Goal: Task Accomplishment & Management: Manage account settings

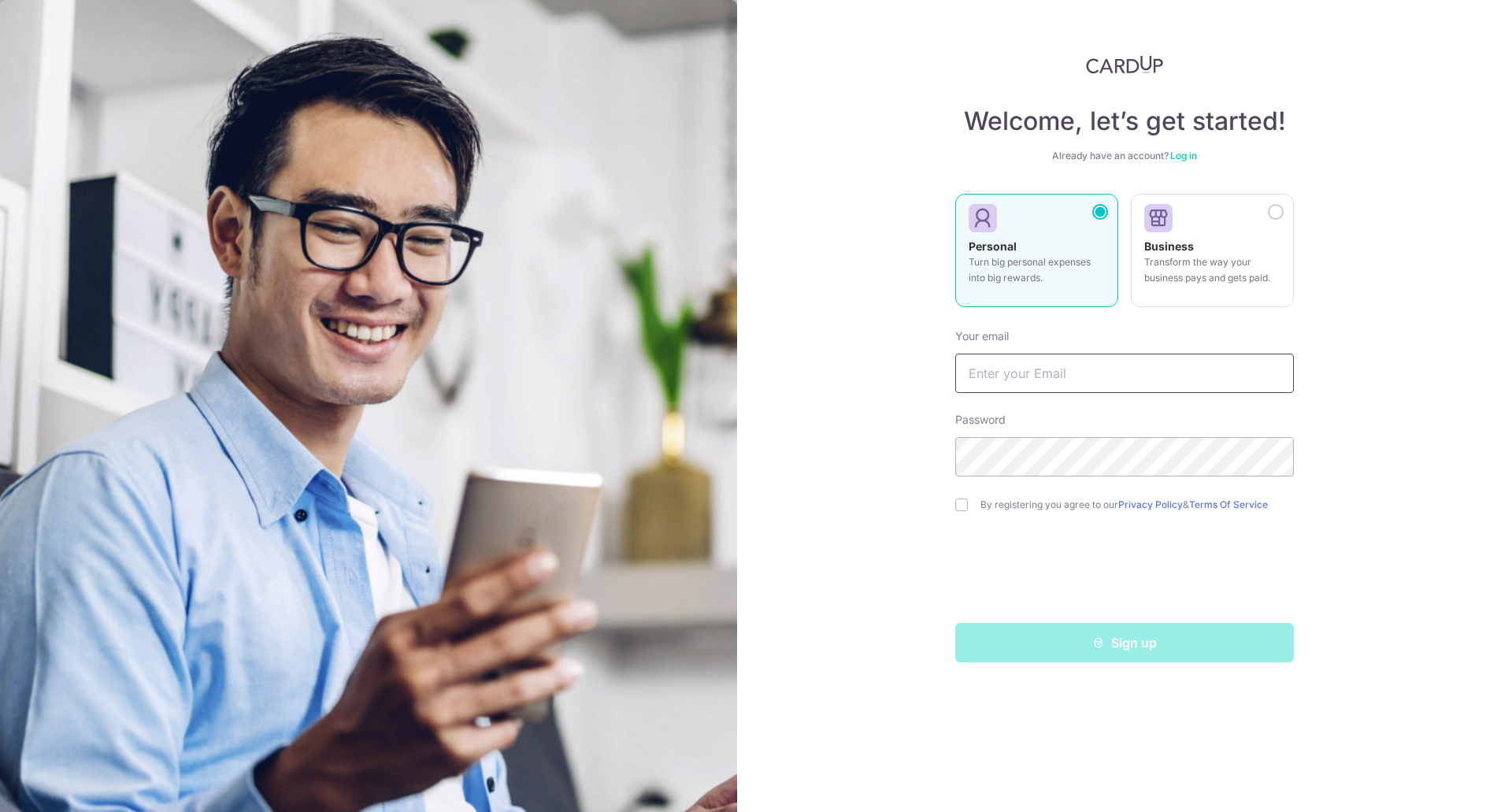
click at [1017, 367] on input "text" at bounding box center [1124, 373] width 338 height 39
type input "[EMAIL_ADDRESS][DOMAIN_NAME]"
click at [798, 558] on div "Welcome, let’s get started! Already have an account? Log in Personal Turn big p…" at bounding box center [1125, 406] width 775 height 812
click at [959, 510] on input "checkbox" at bounding box center [961, 504] width 12 height 12
checkbox input "true"
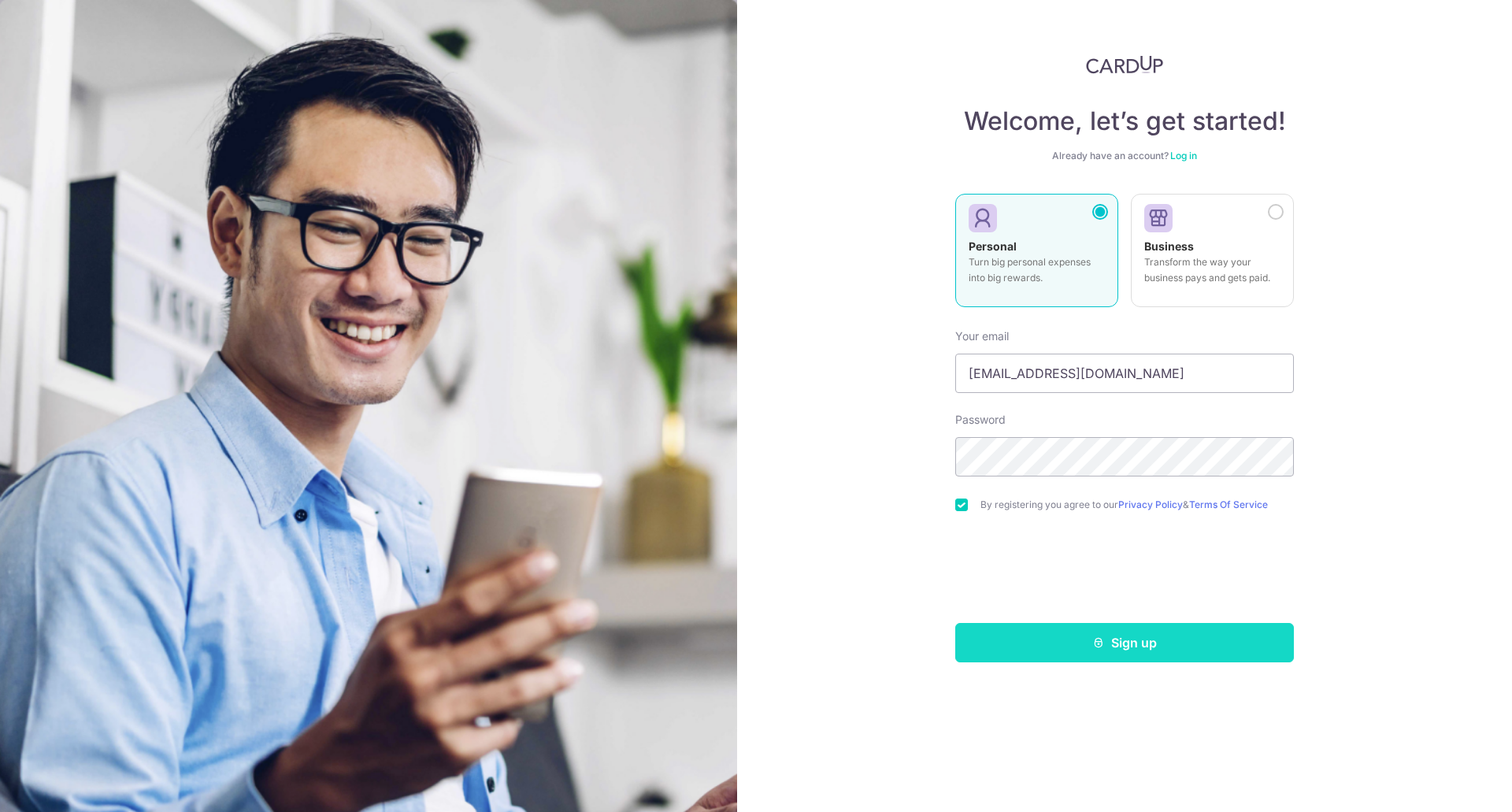
click at [1053, 655] on button "Sign up" at bounding box center [1124, 642] width 338 height 39
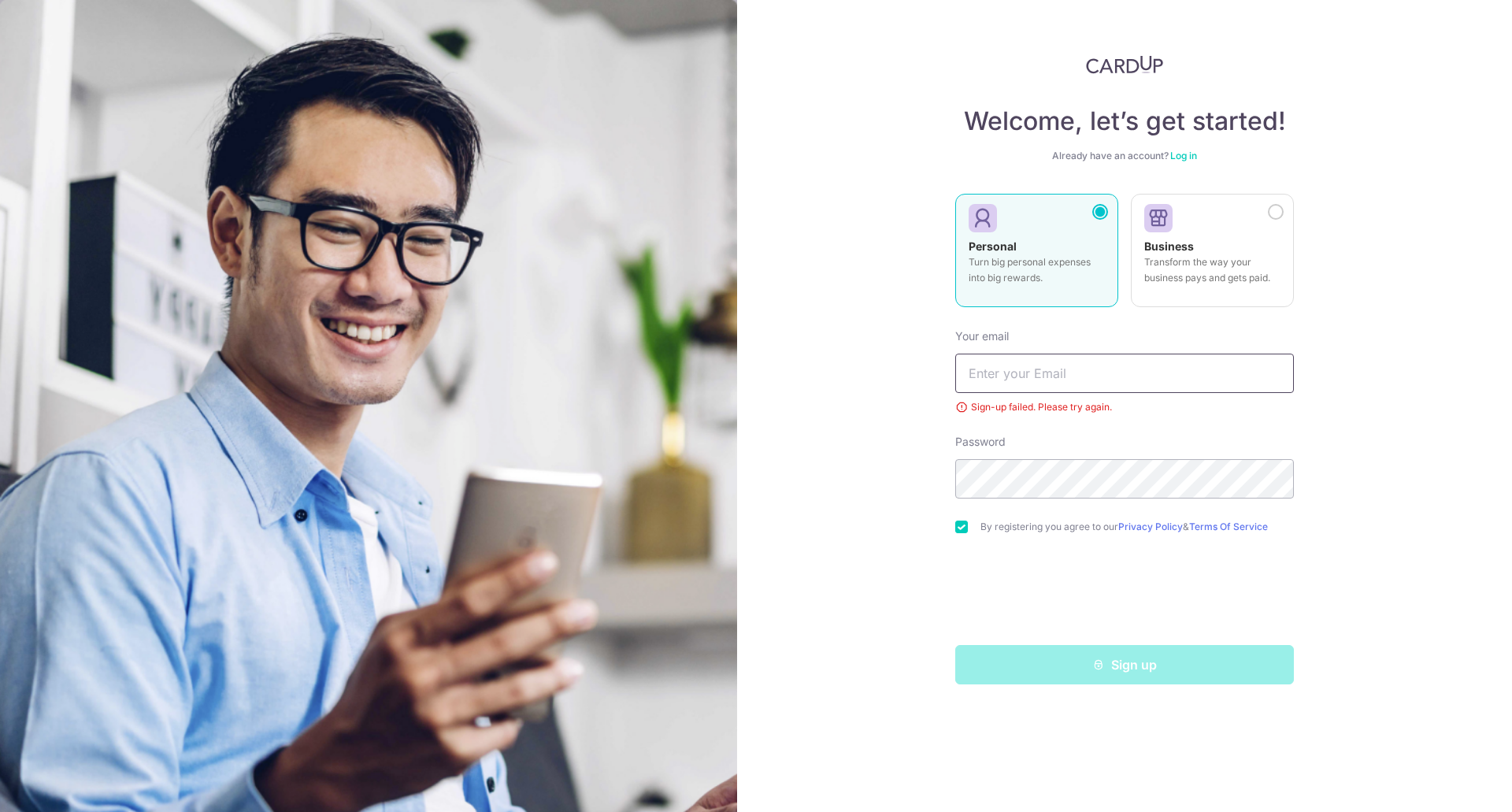
click at [1006, 379] on input "text" at bounding box center [1124, 373] width 338 height 39
type input "tohchengyang@gmail.com"
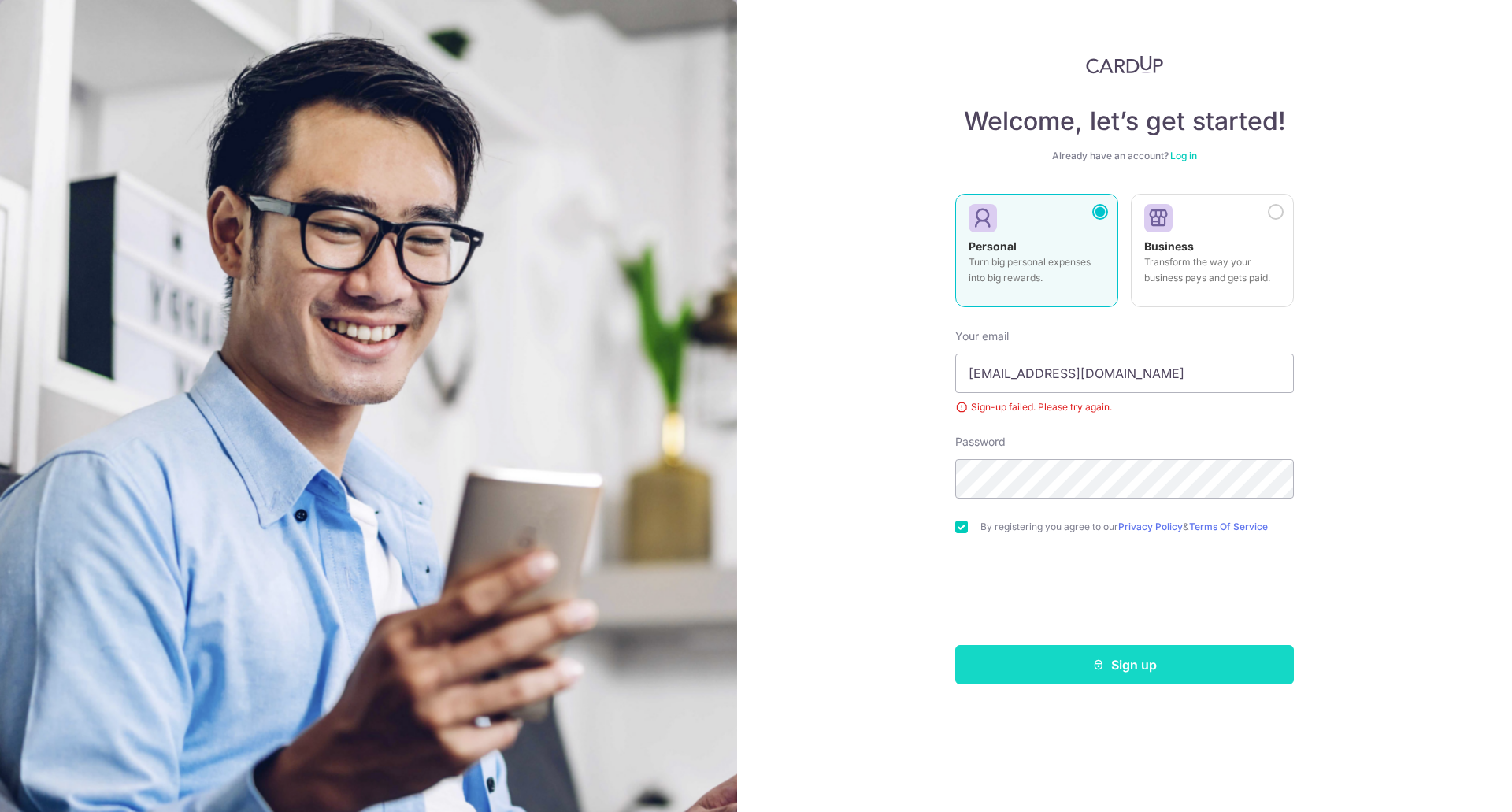
click at [1040, 650] on button "Sign up" at bounding box center [1124, 665] width 338 height 39
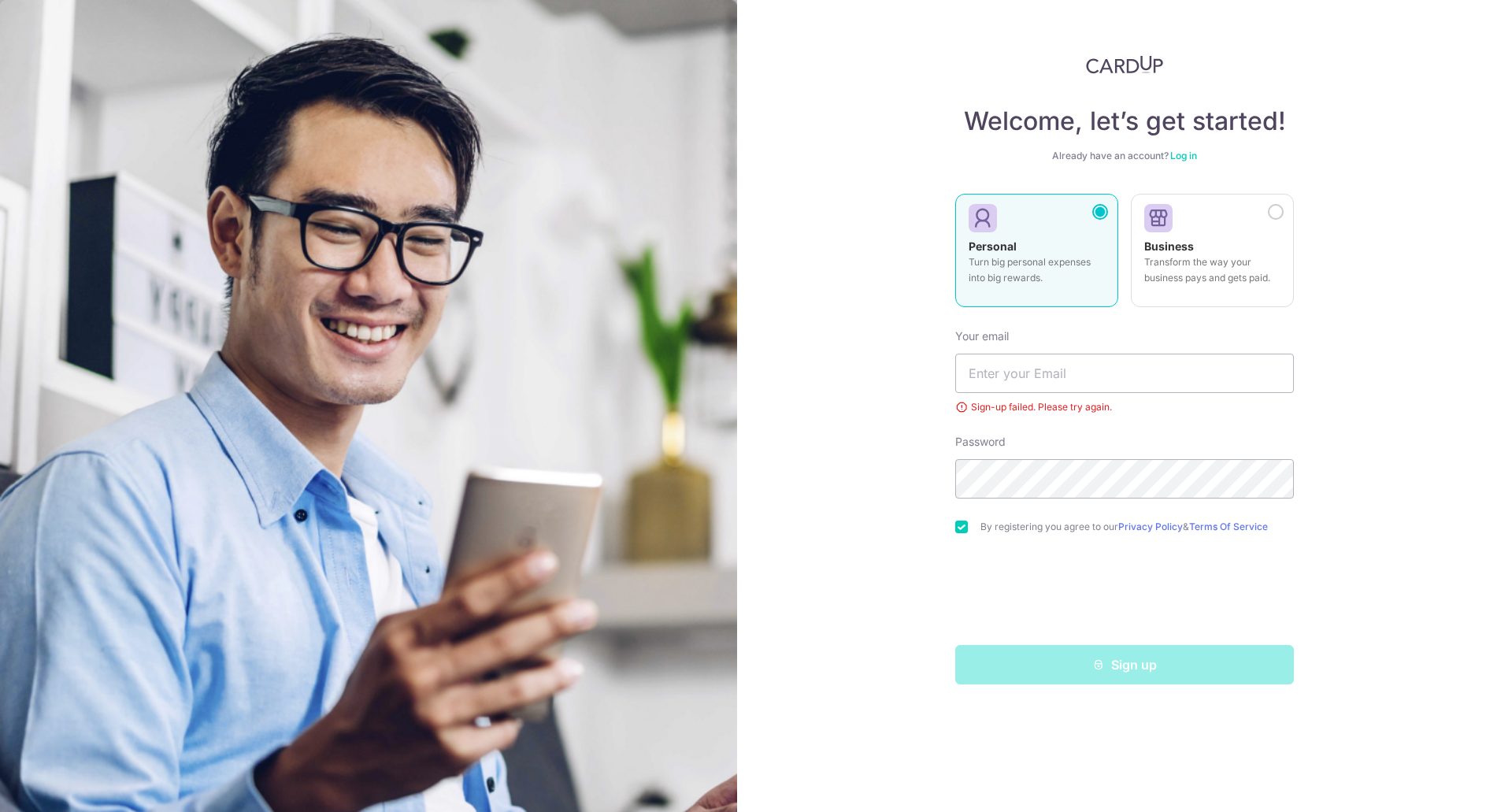
click at [1191, 151] on link "Log in" at bounding box center [1184, 155] width 27 height 12
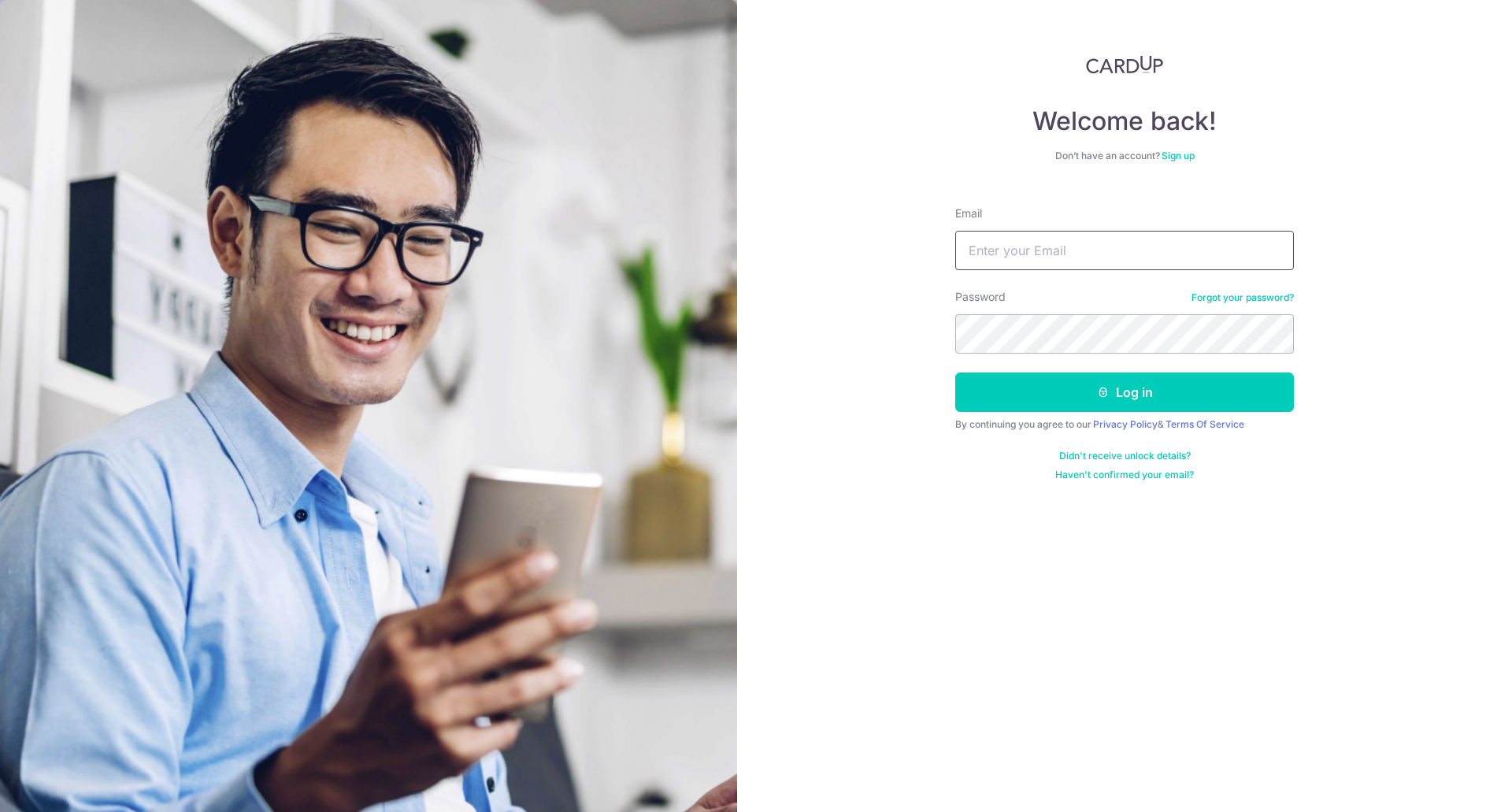
click at [1068, 245] on input "Email" at bounding box center [1124, 250] width 338 height 39
type input "tohchengyang@gmail.com"
click at [1052, 385] on button "Log in" at bounding box center [1124, 392] width 338 height 39
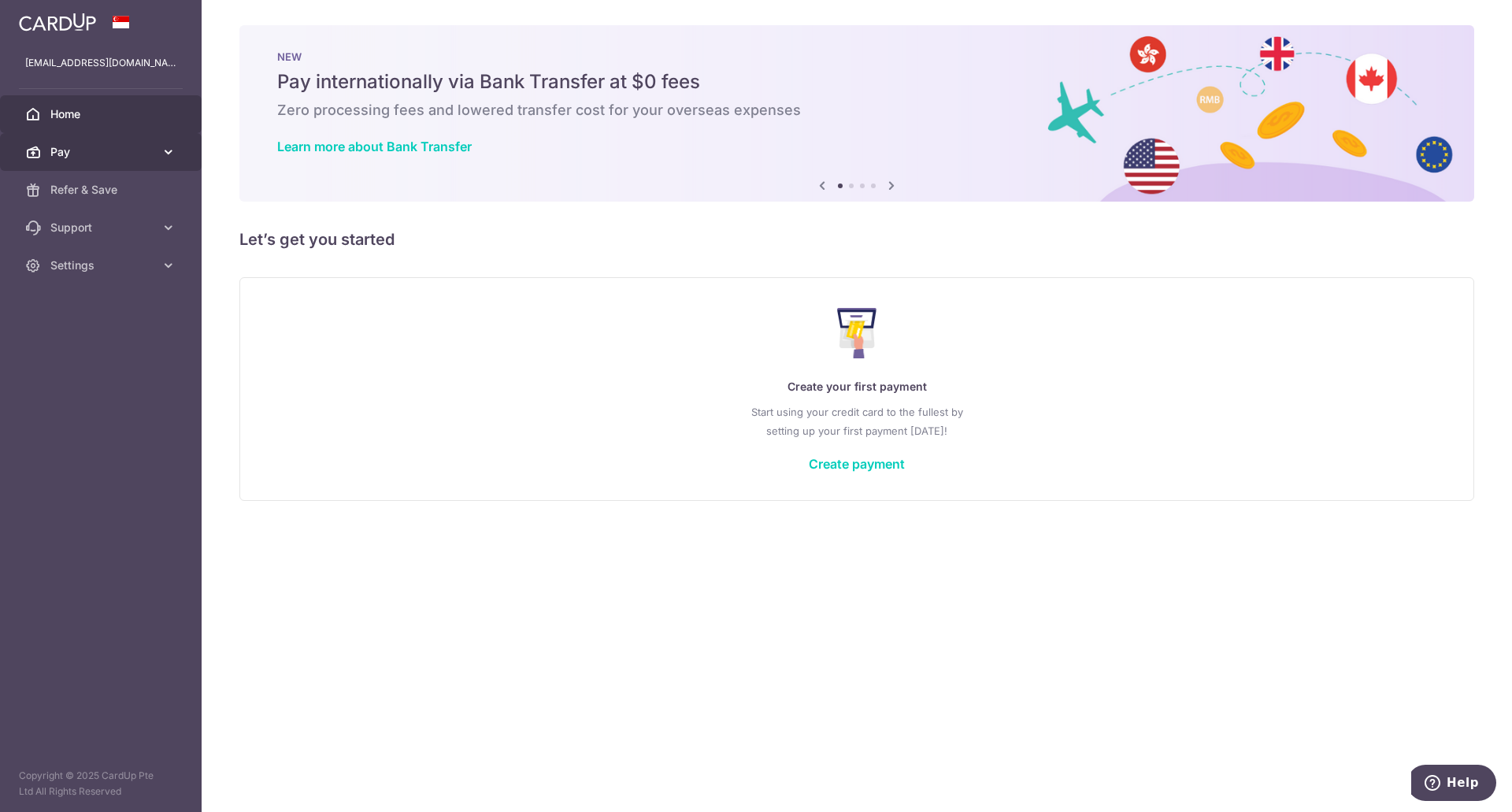
click at [52, 141] on link "Pay" at bounding box center [101, 152] width 202 height 37
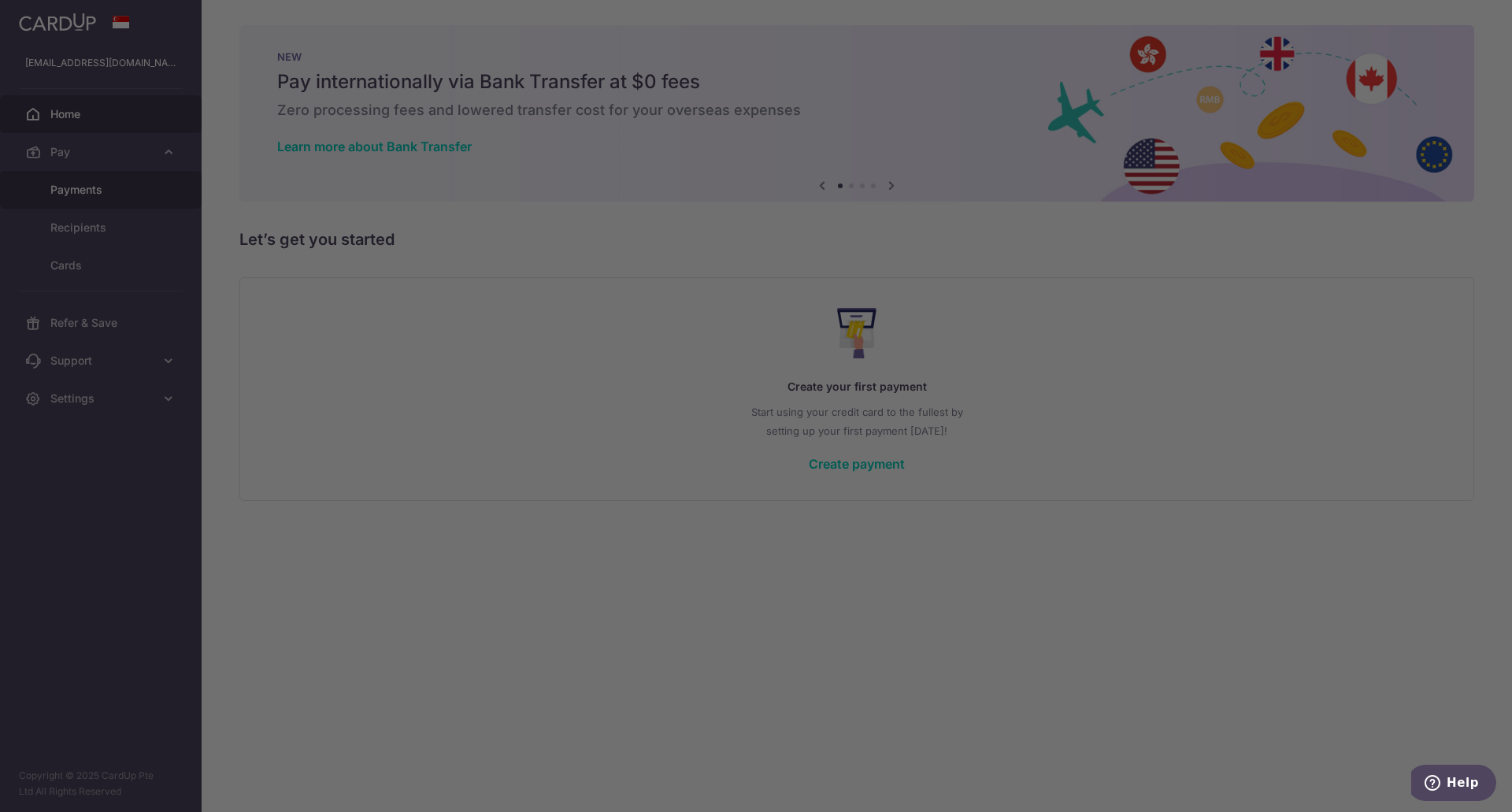
click at [57, 170] on div at bounding box center [763, 410] width 1527 height 819
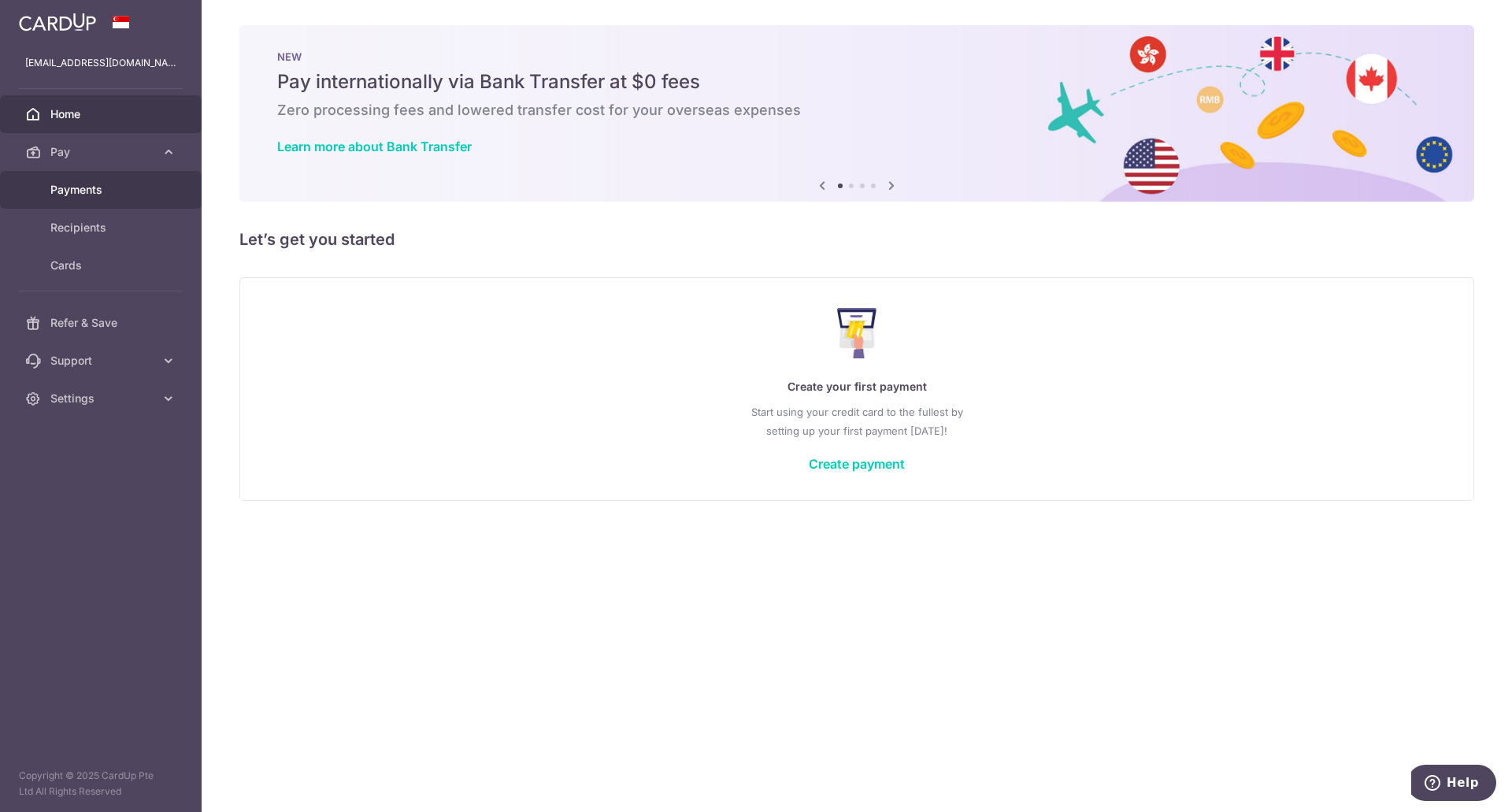
click at [58, 191] on span "Payments" at bounding box center [102, 190] width 104 height 16
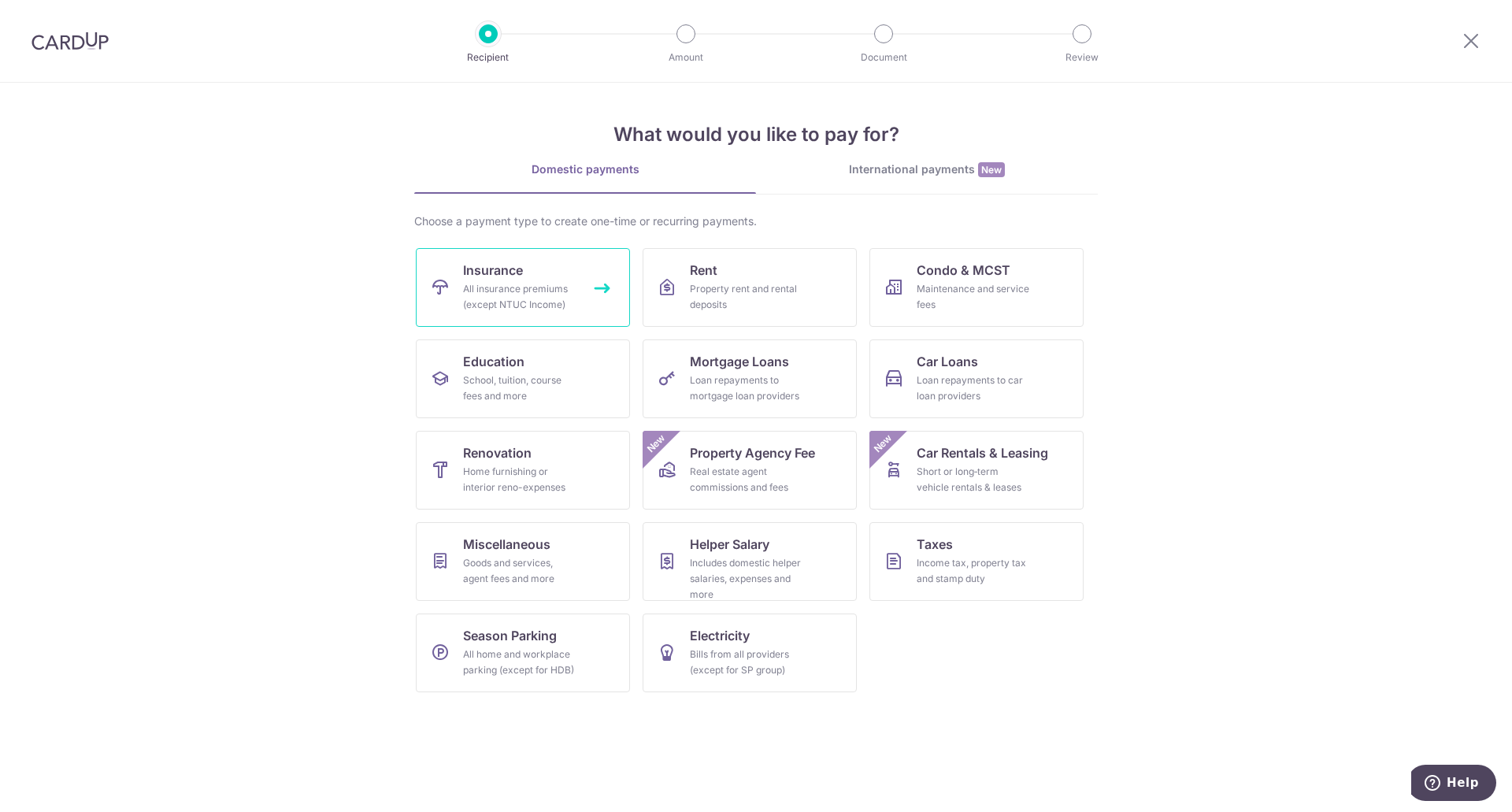
click at [515, 312] on link "Insurance All insurance premiums (except NTUC Income)" at bounding box center [523, 287] width 214 height 79
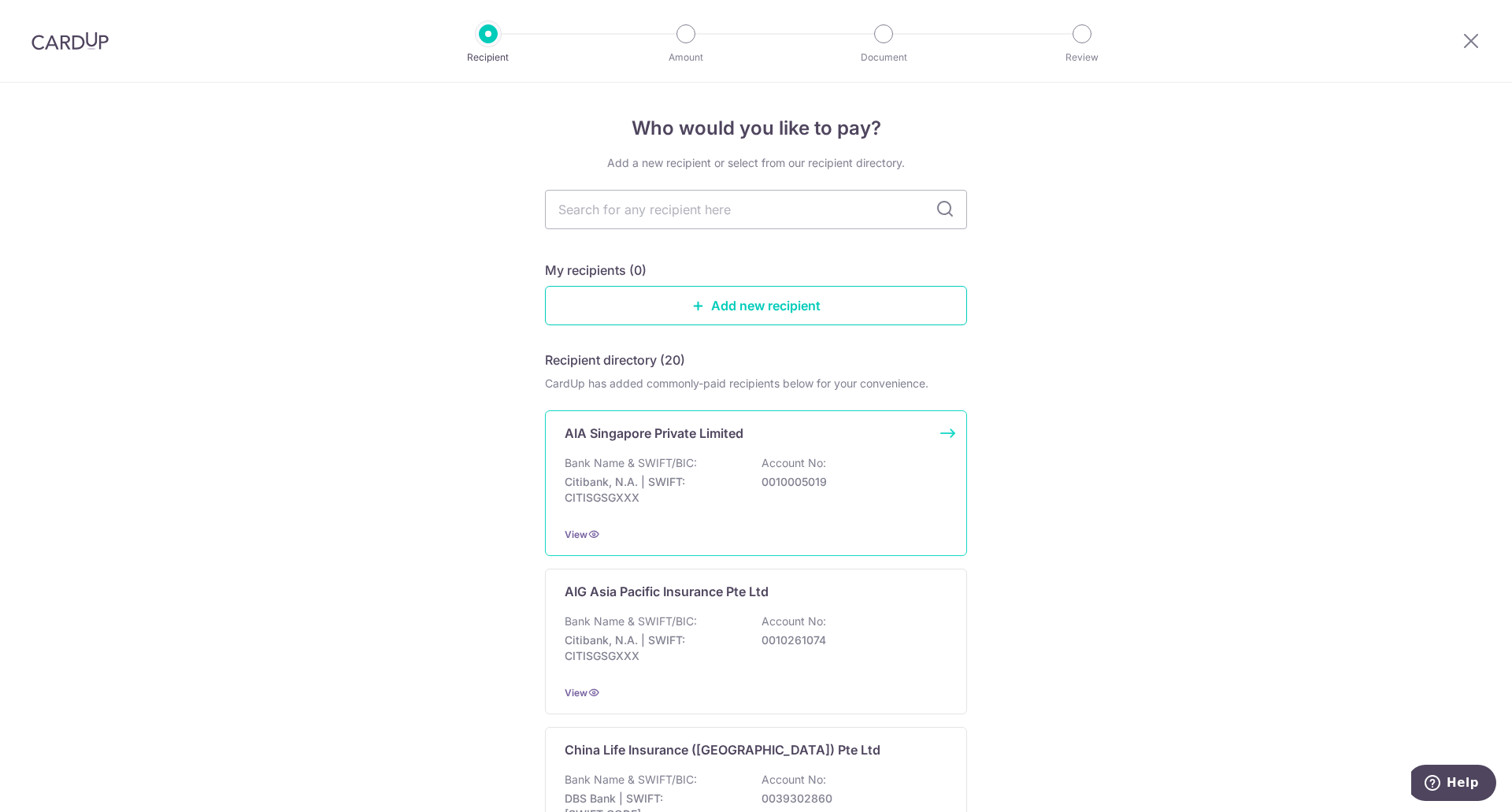
click at [712, 460] on div "Bank Name & SWIFT/BIC: Citibank, N.A. | SWIFT: CITISGSGXXX Account No: 00100050…" at bounding box center [756, 484] width 383 height 58
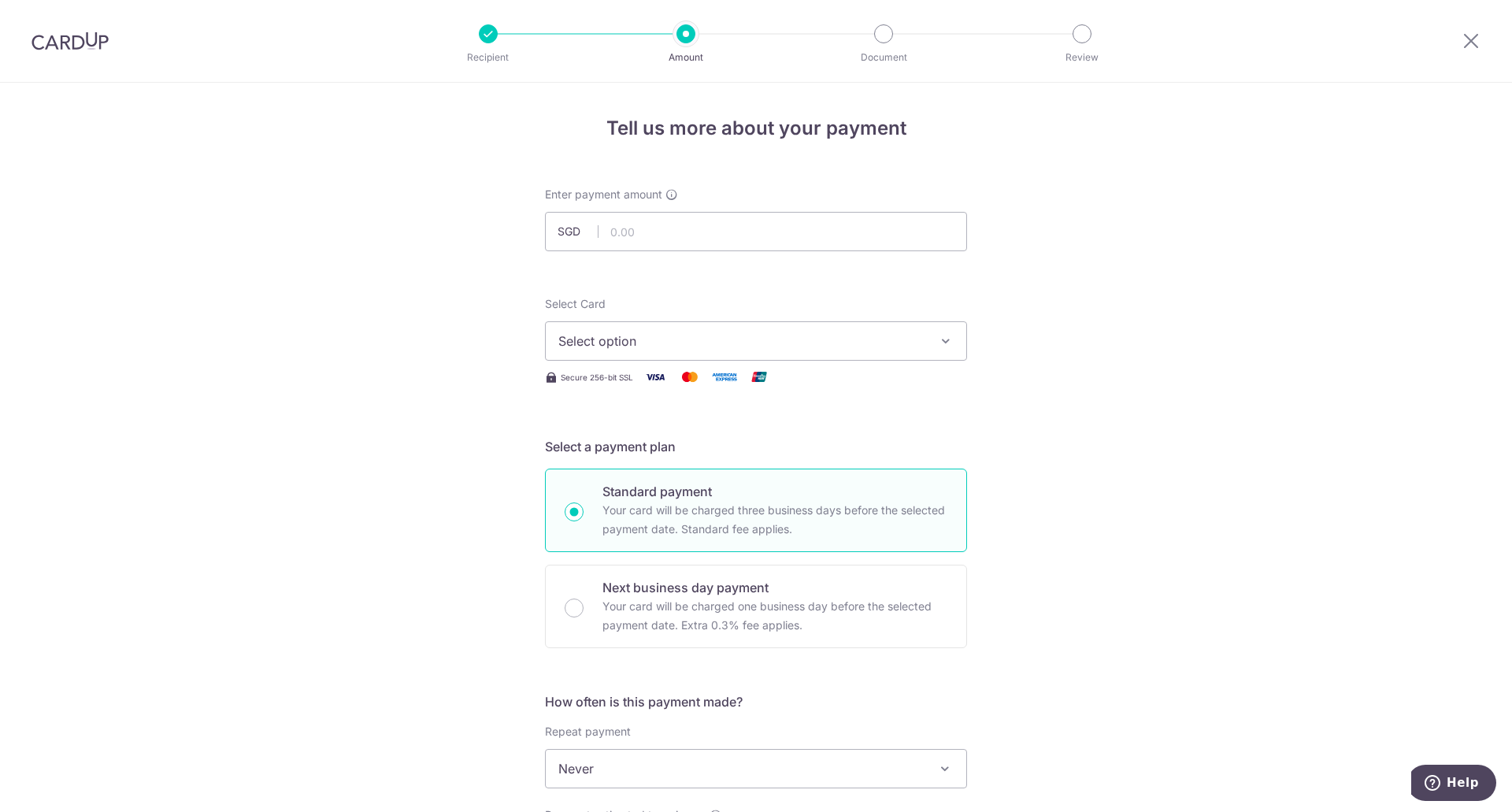
click at [1450, 37] on div at bounding box center [1471, 41] width 82 height 82
click at [1455, 37] on div at bounding box center [1471, 41] width 82 height 82
click at [1467, 38] on icon at bounding box center [1470, 40] width 19 height 20
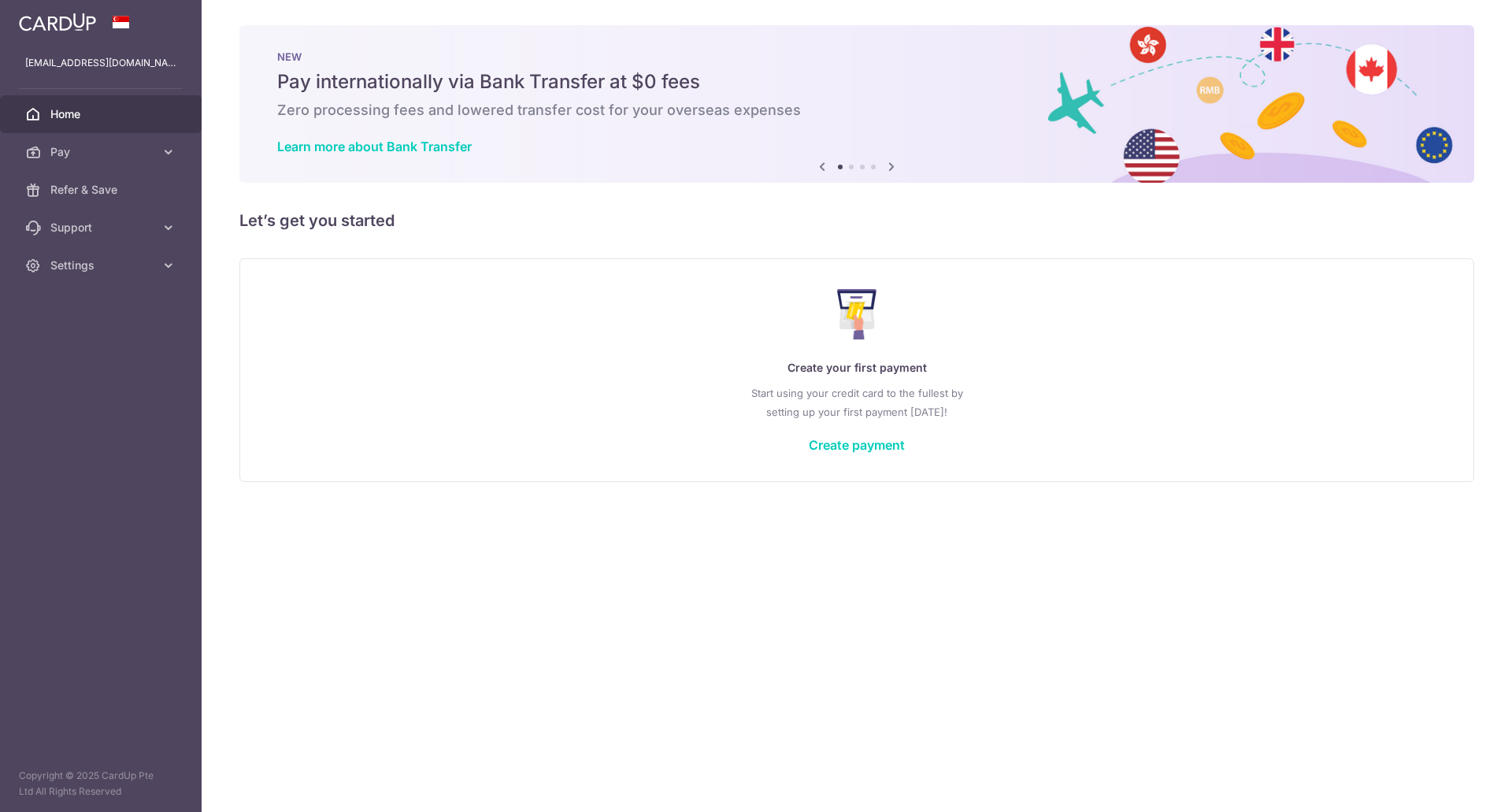
click at [899, 170] on icon at bounding box center [891, 167] width 19 height 20
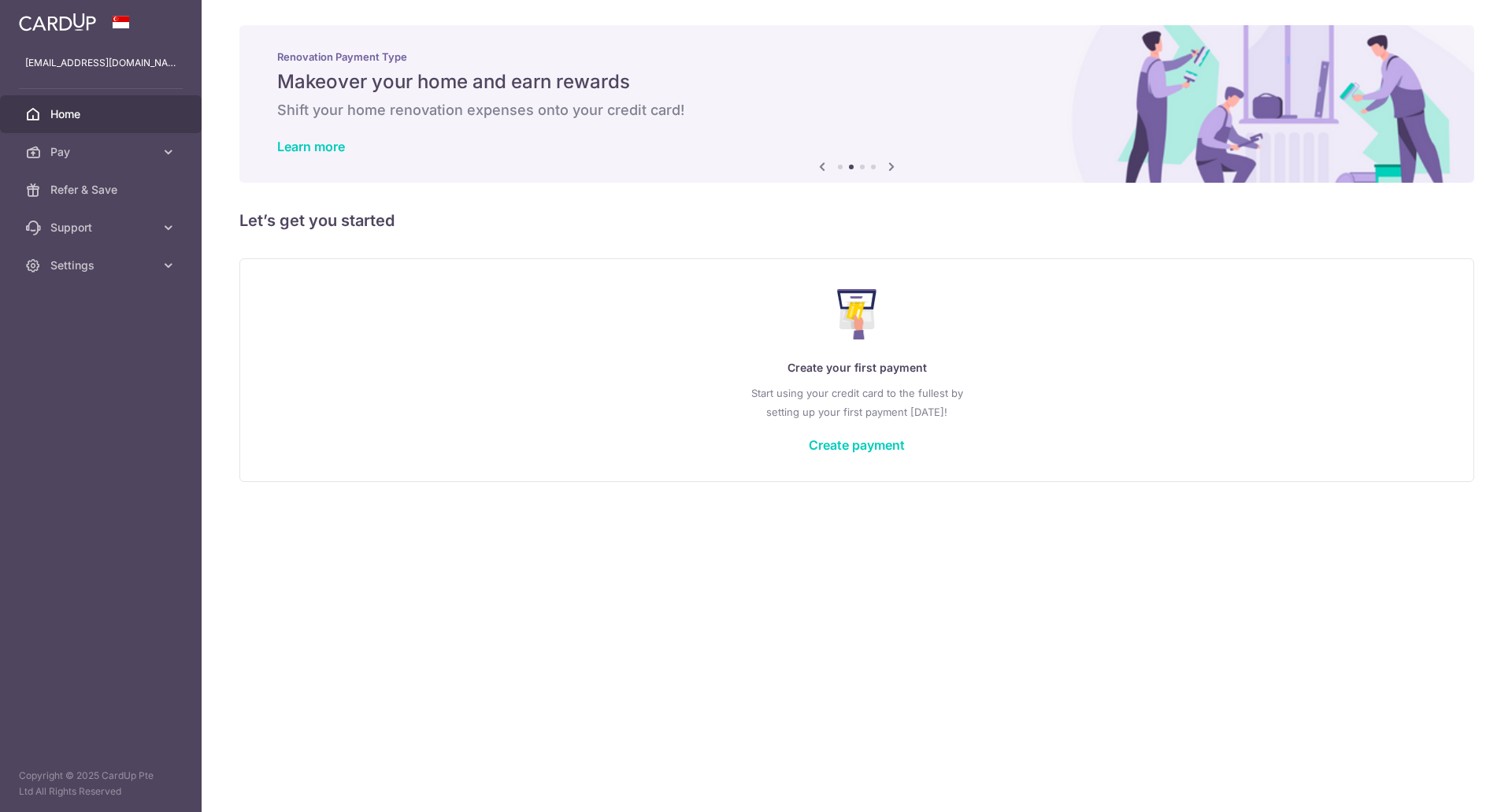
click at [899, 170] on icon at bounding box center [891, 167] width 19 height 20
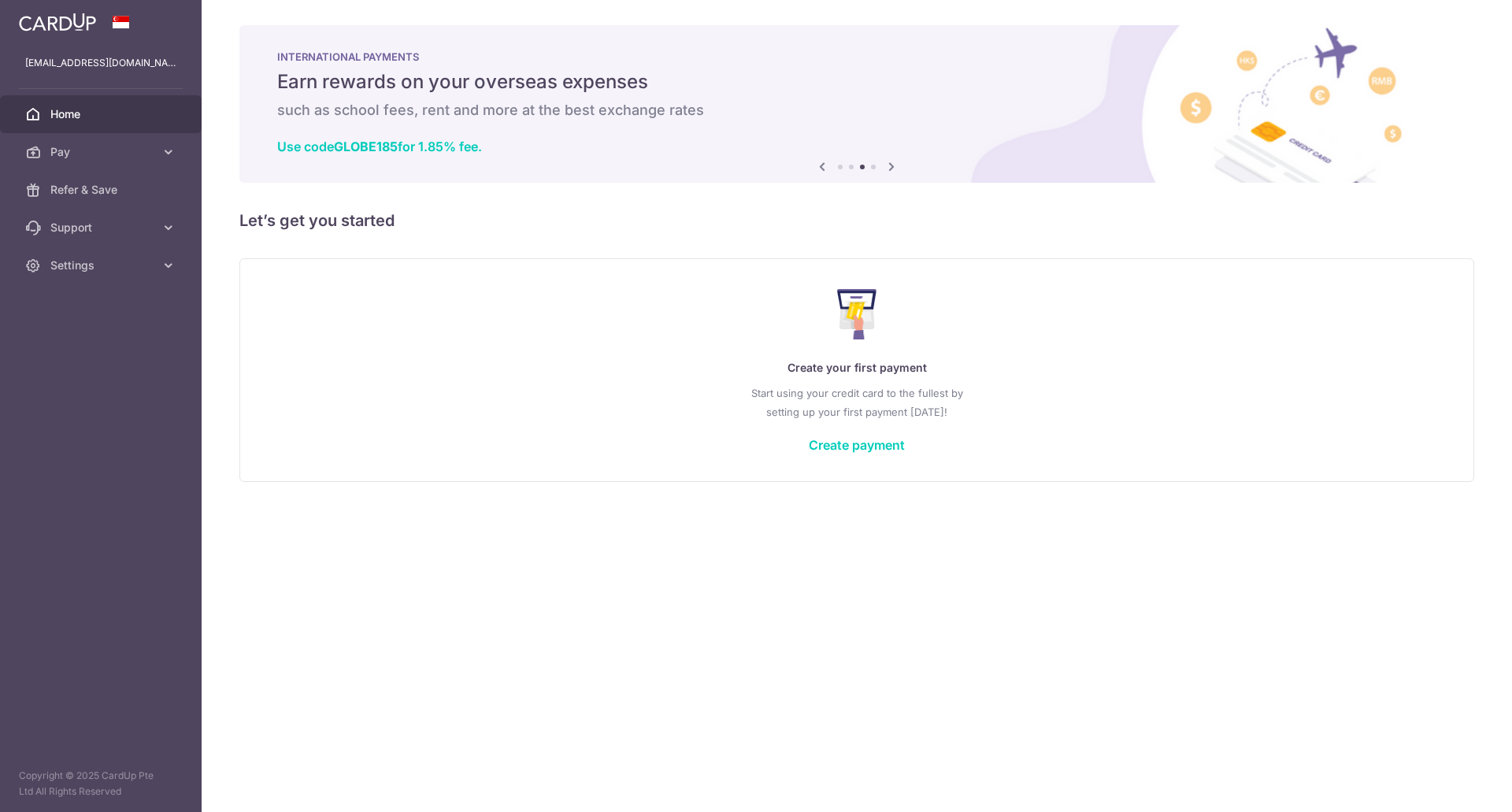
click at [899, 170] on icon at bounding box center [891, 167] width 19 height 20
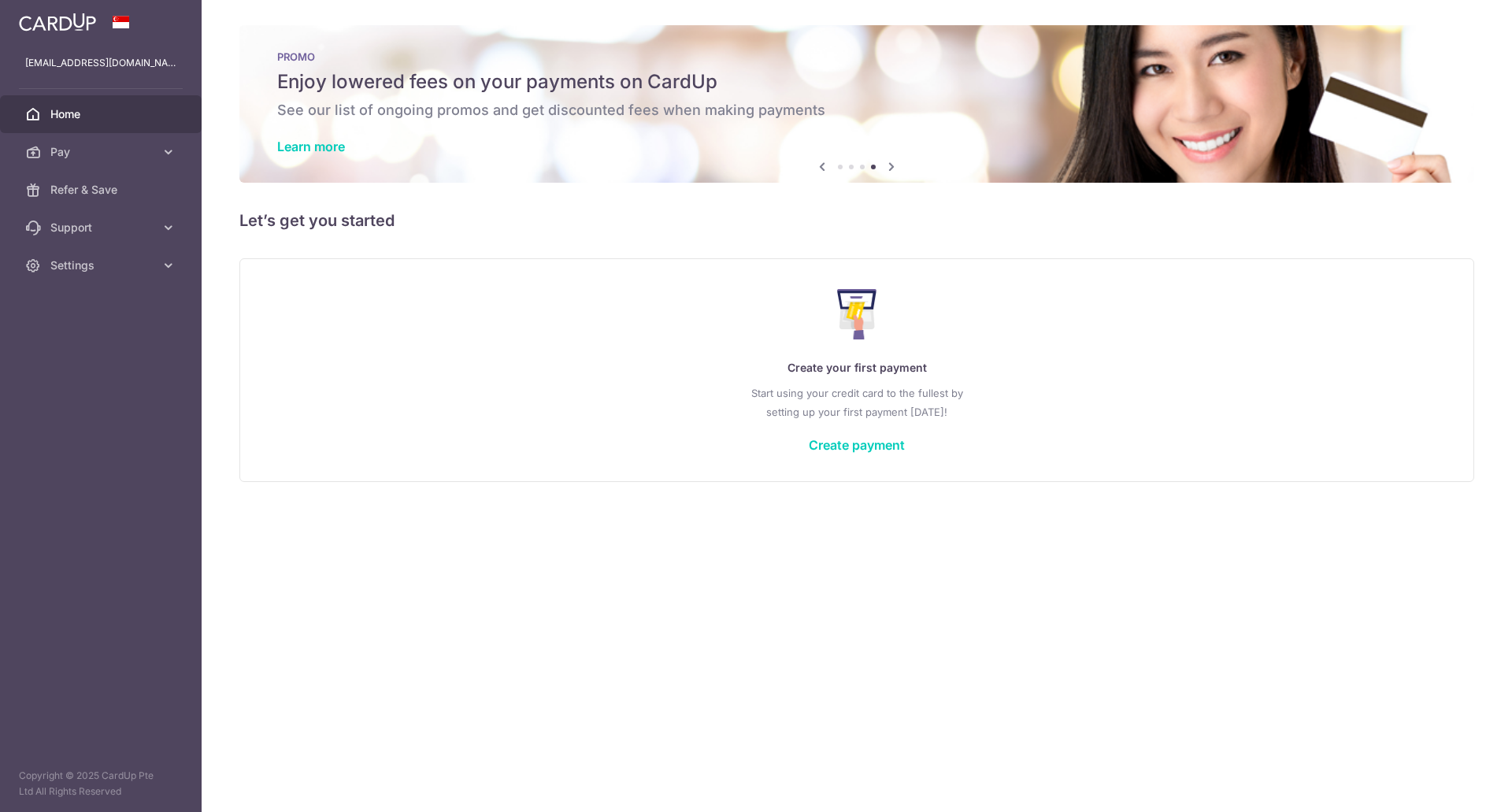
click at [899, 170] on icon at bounding box center [891, 167] width 19 height 20
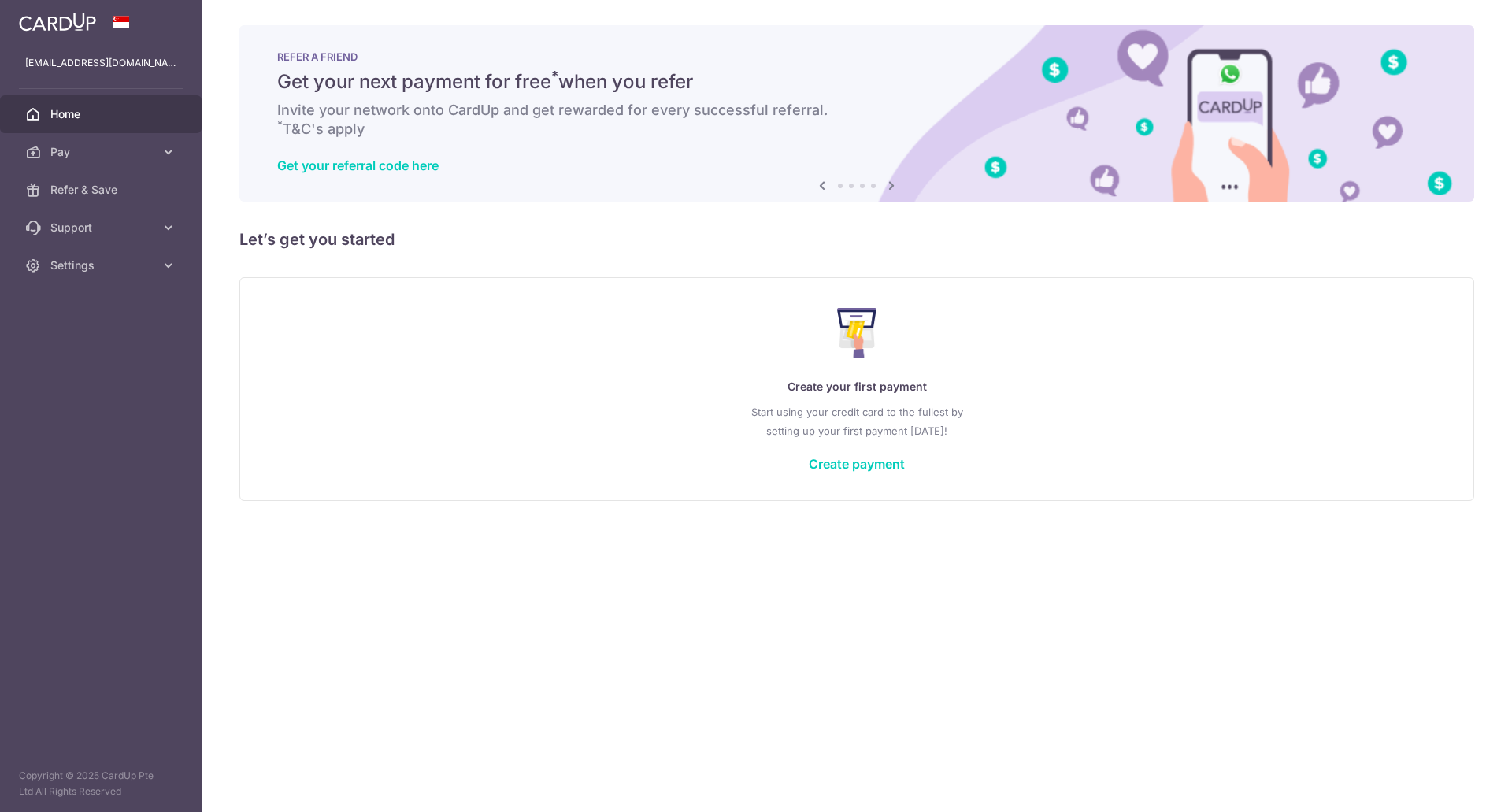
click at [891, 184] on icon at bounding box center [891, 186] width 19 height 20
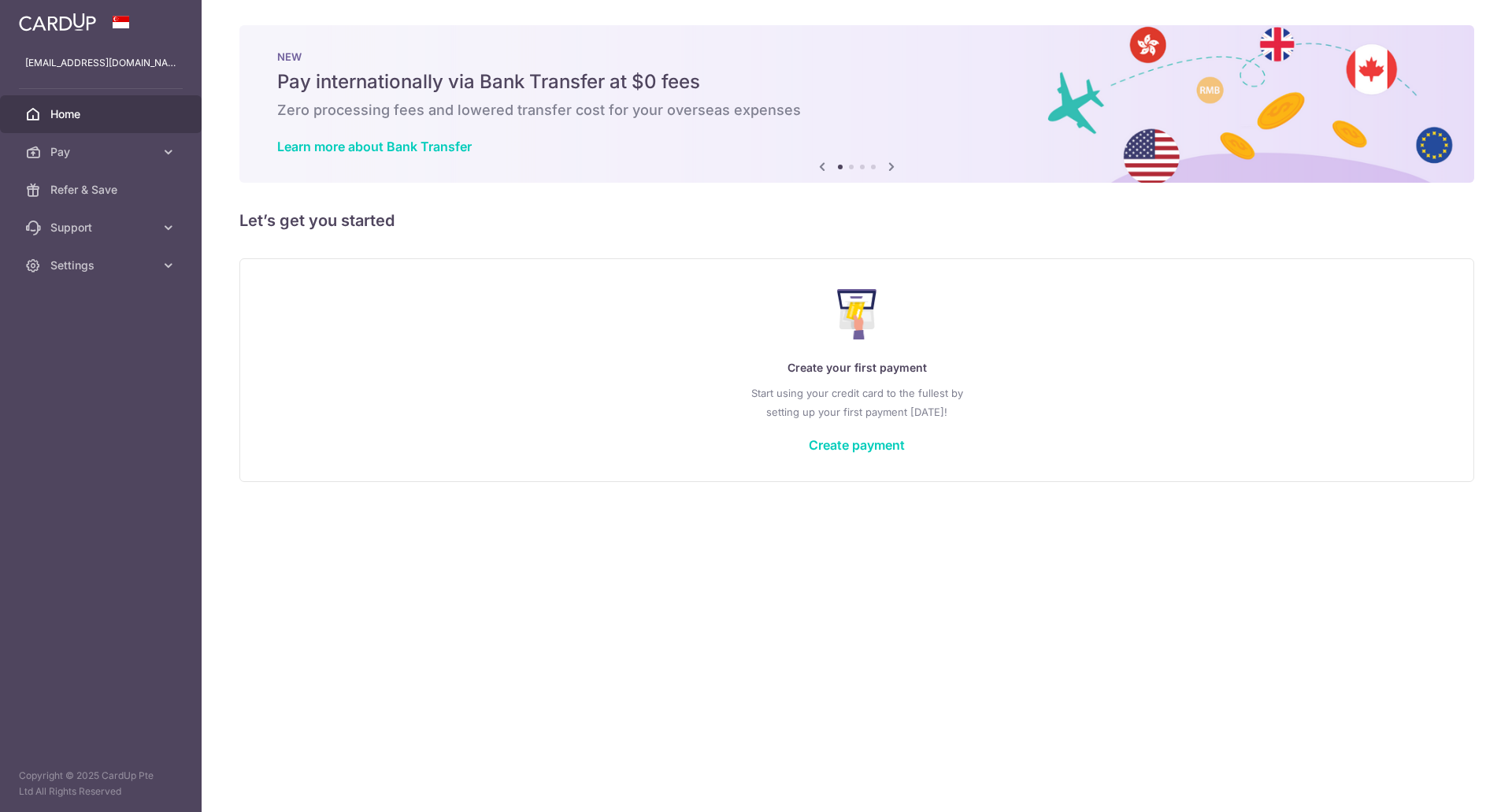
click at [891, 184] on div "× Pause Schedule Pause all future payments in this series Pause just this one p…" at bounding box center [857, 406] width 1310 height 812
click at [80, 152] on span "Pay" at bounding box center [102, 152] width 104 height 16
click at [80, 164] on link "Pay" at bounding box center [101, 152] width 202 height 37
click at [77, 264] on span "Cards" at bounding box center [102, 265] width 104 height 16
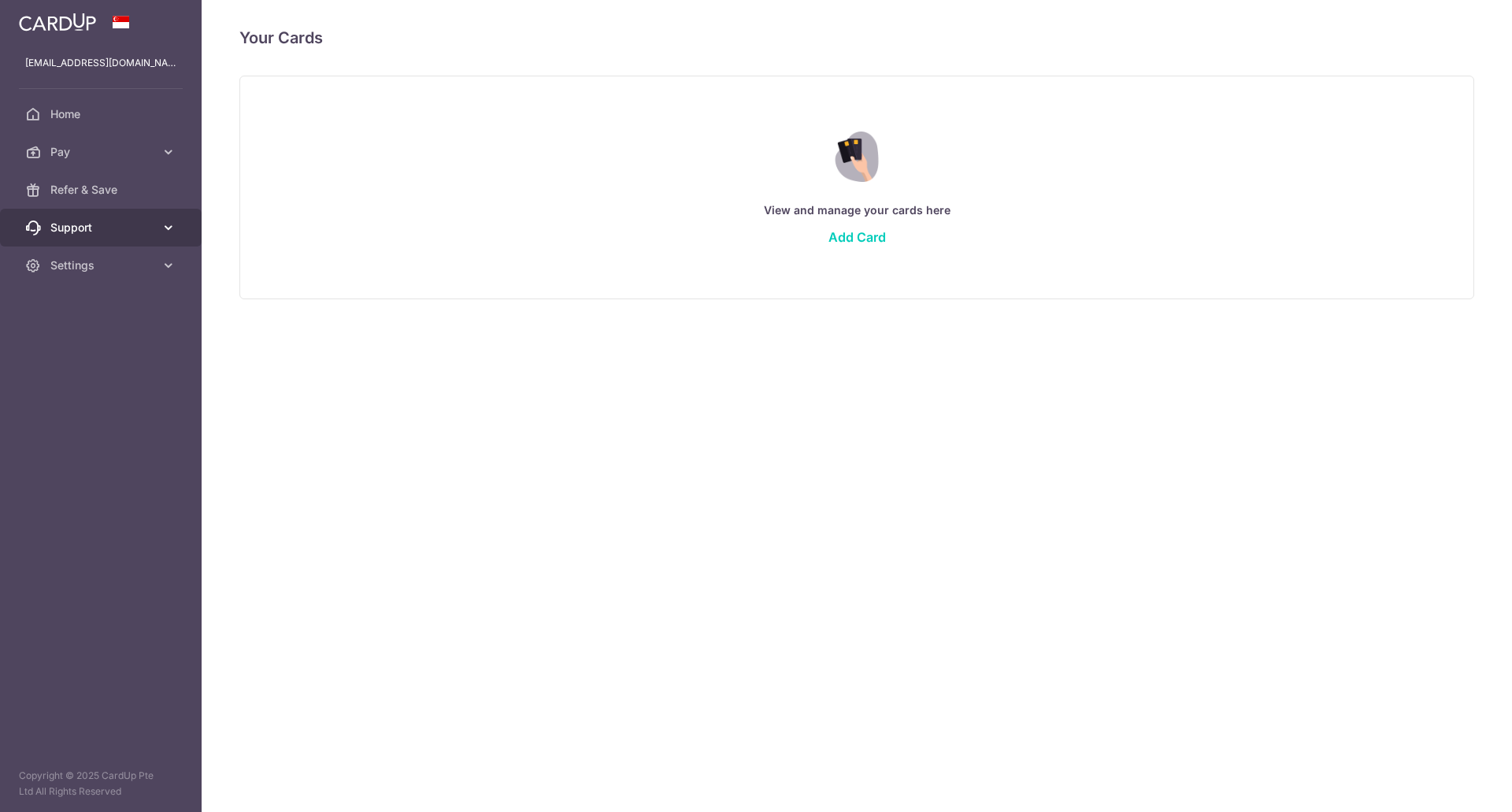
click at [77, 235] on span "Support" at bounding box center [102, 228] width 104 height 16
click at [79, 254] on link "Settings" at bounding box center [101, 265] width 202 height 37
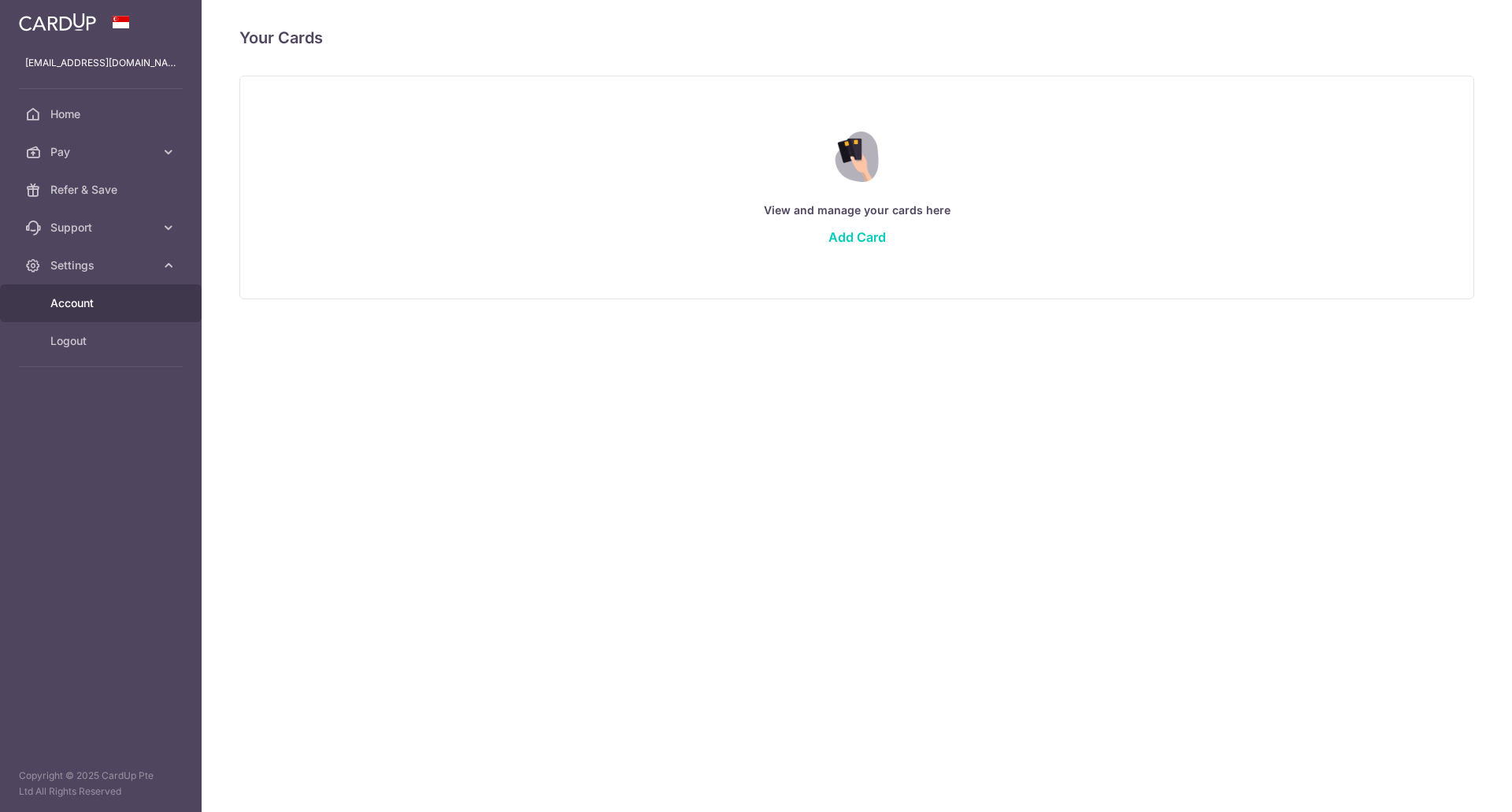
click at [87, 287] on link "Account" at bounding box center [101, 302] width 202 height 37
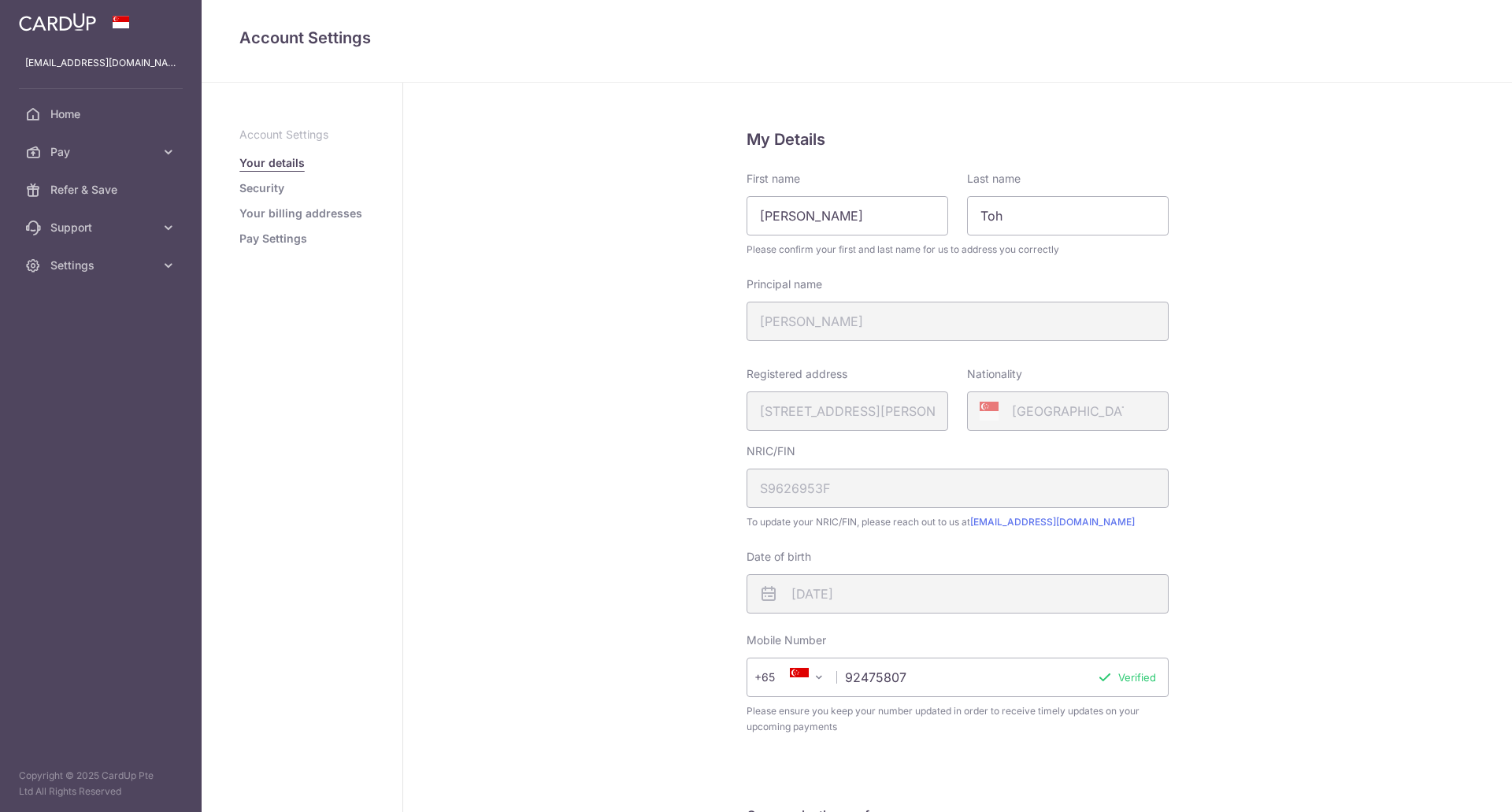
click at [253, 186] on link "Security" at bounding box center [262, 188] width 45 height 16
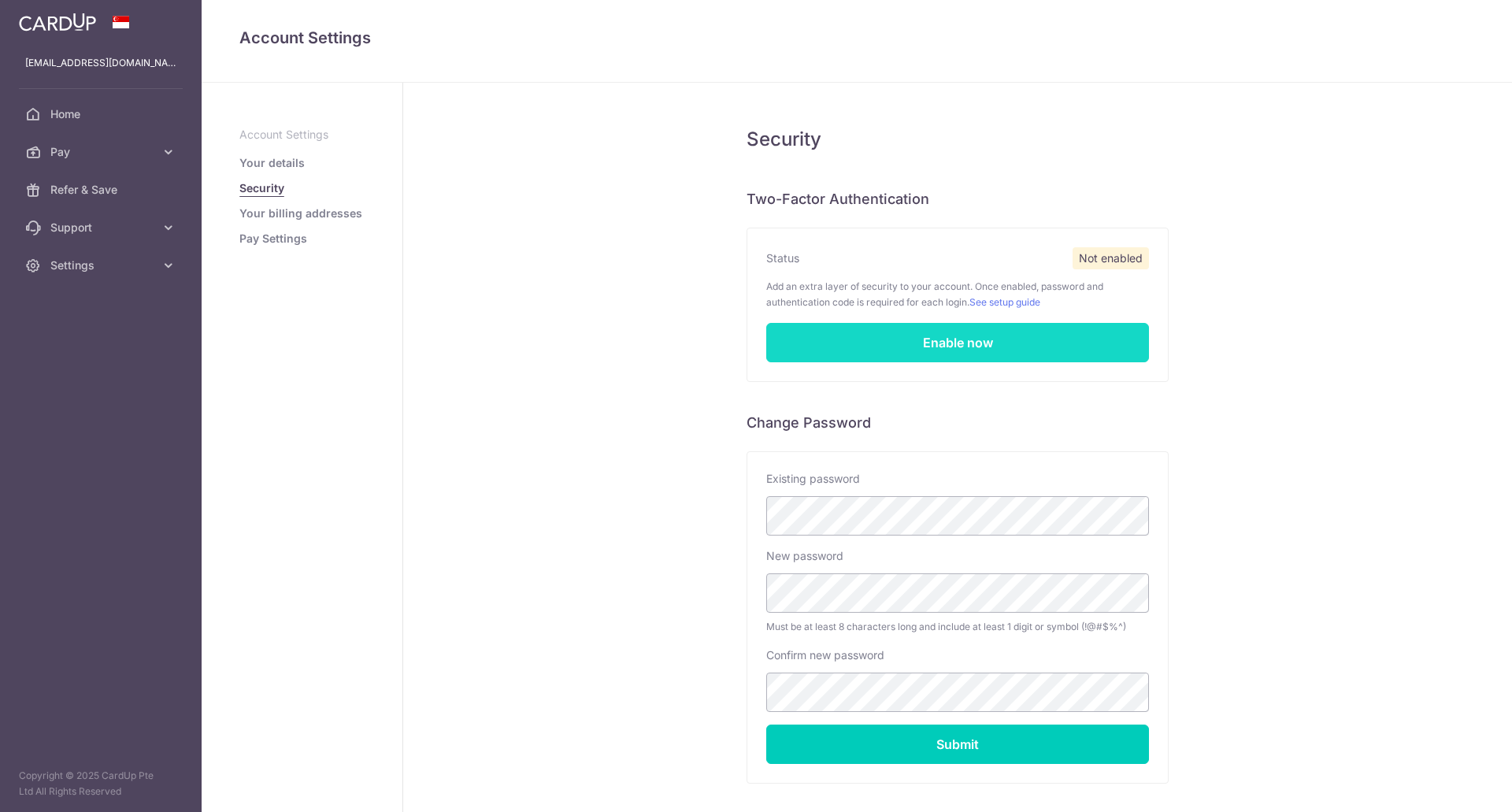
click at [847, 350] on link "Enable now" at bounding box center [957, 343] width 383 height 39
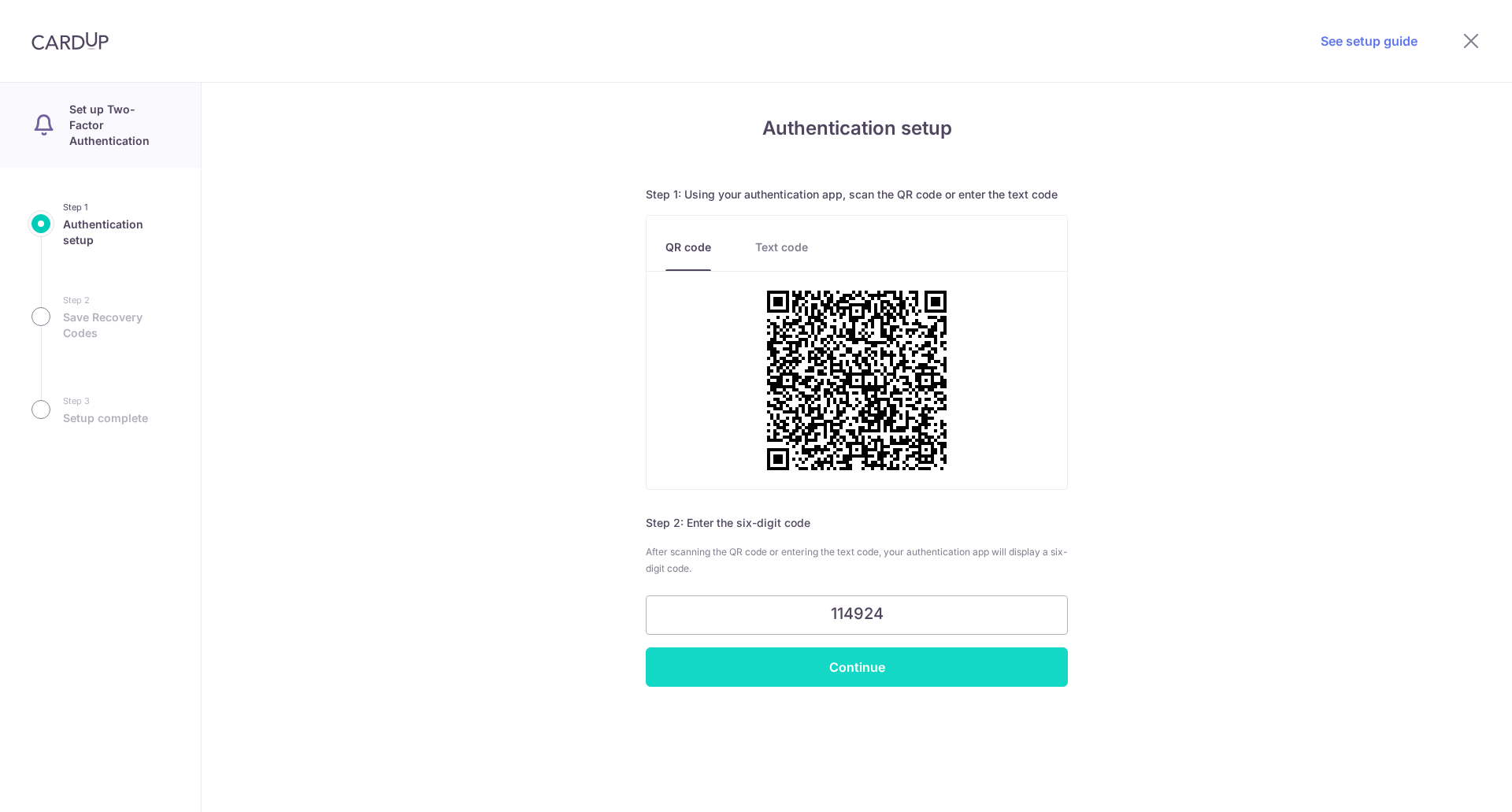
type input "114924"
click at [825, 681] on input "Continue" at bounding box center [856, 667] width 422 height 39
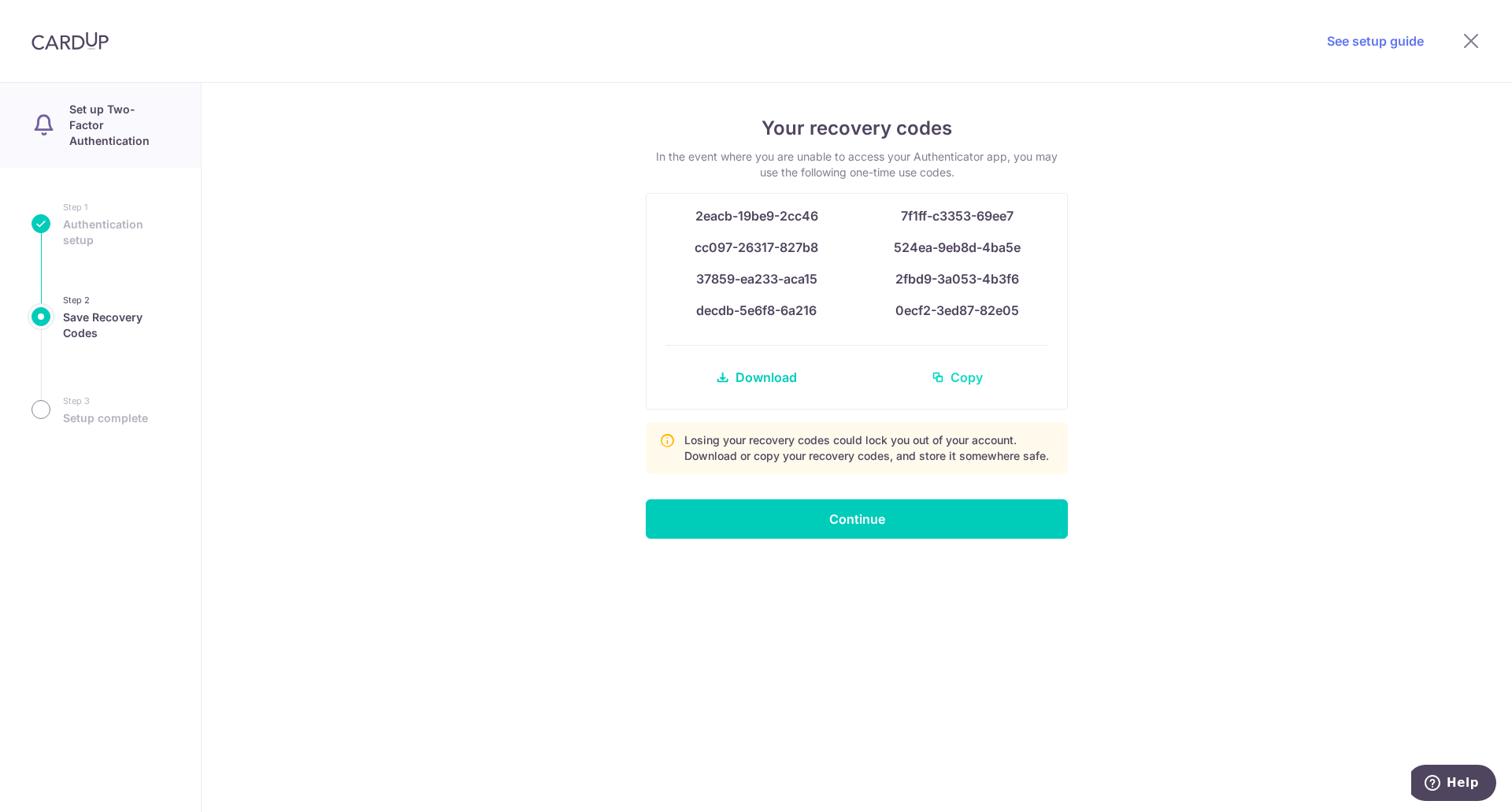
click at [968, 381] on span "Copy" at bounding box center [967, 377] width 32 height 19
click at [757, 377] on span "Download" at bounding box center [766, 377] width 62 height 19
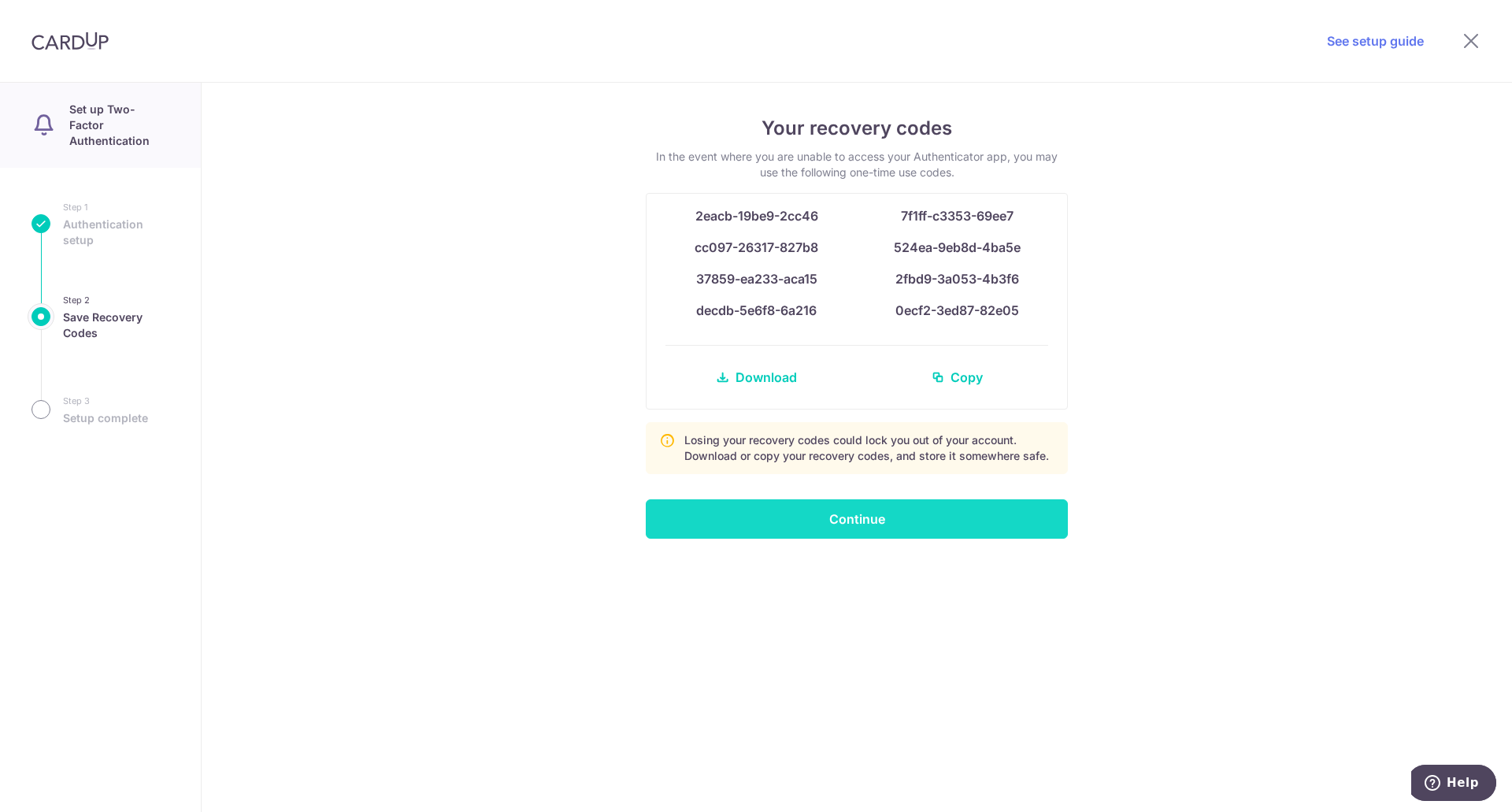
click at [969, 510] on input "Continue" at bounding box center [856, 518] width 422 height 39
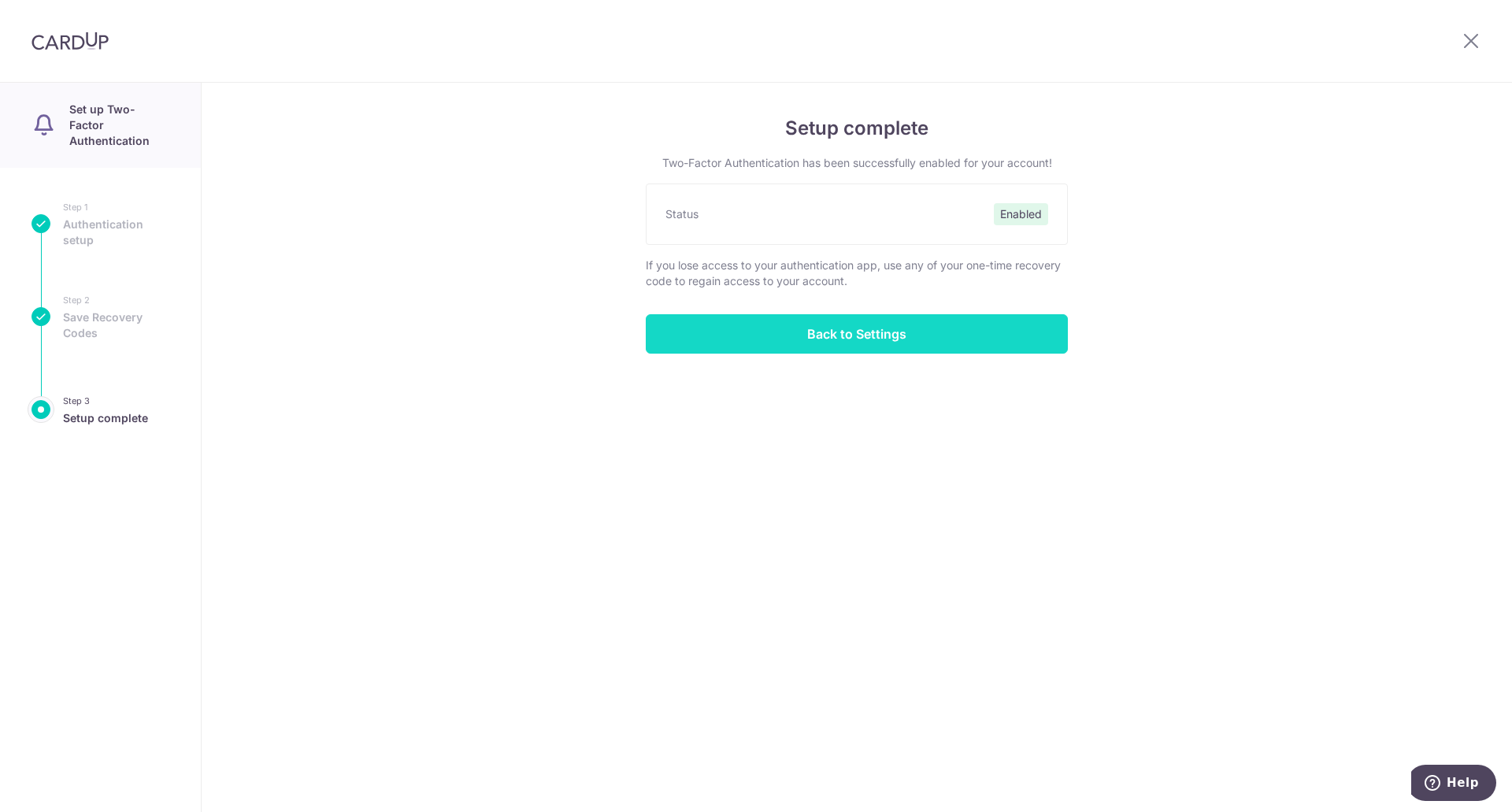
click at [879, 328] on input "Back to Settings" at bounding box center [856, 334] width 422 height 39
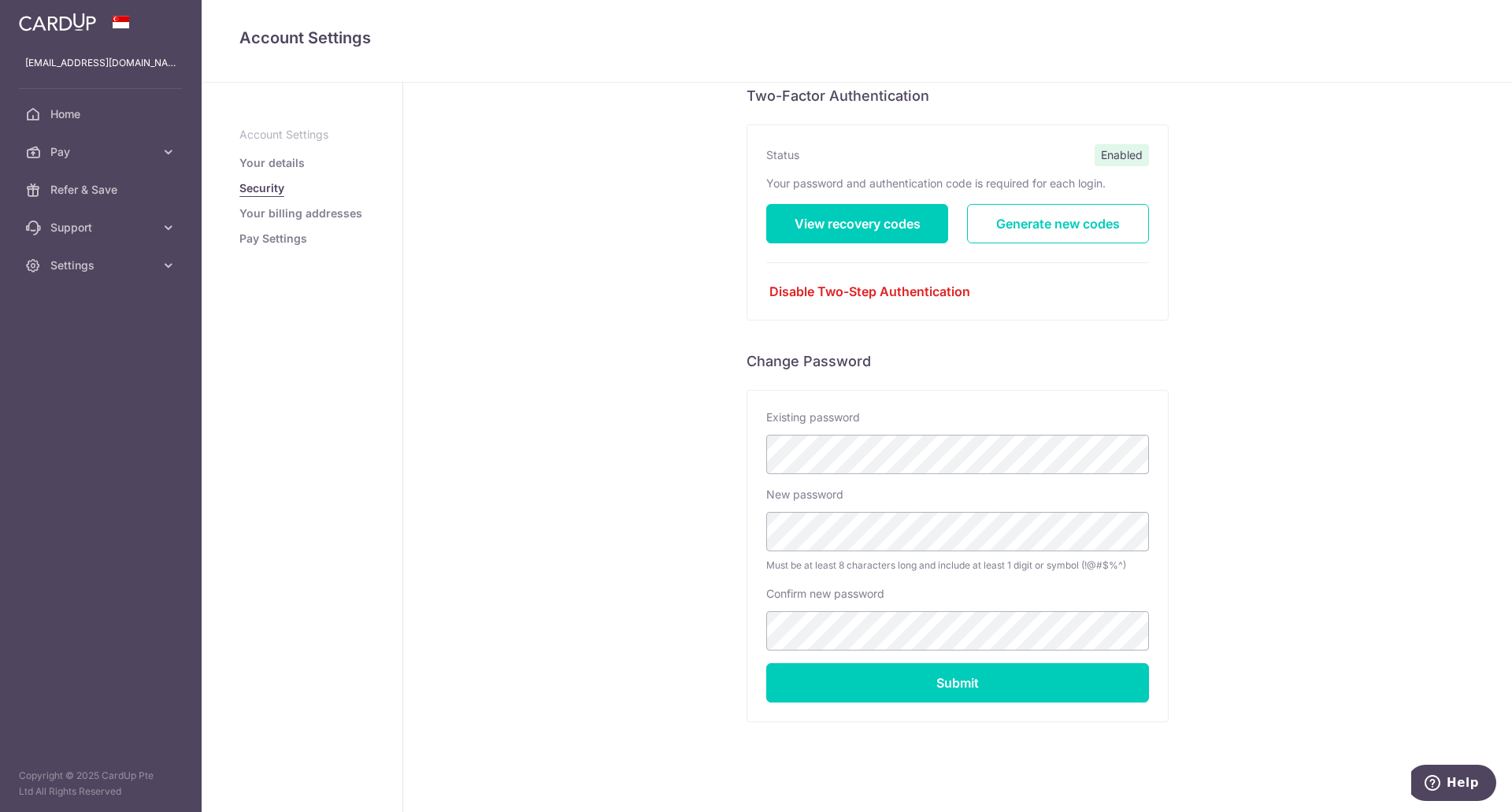
scroll to position [119, 0]
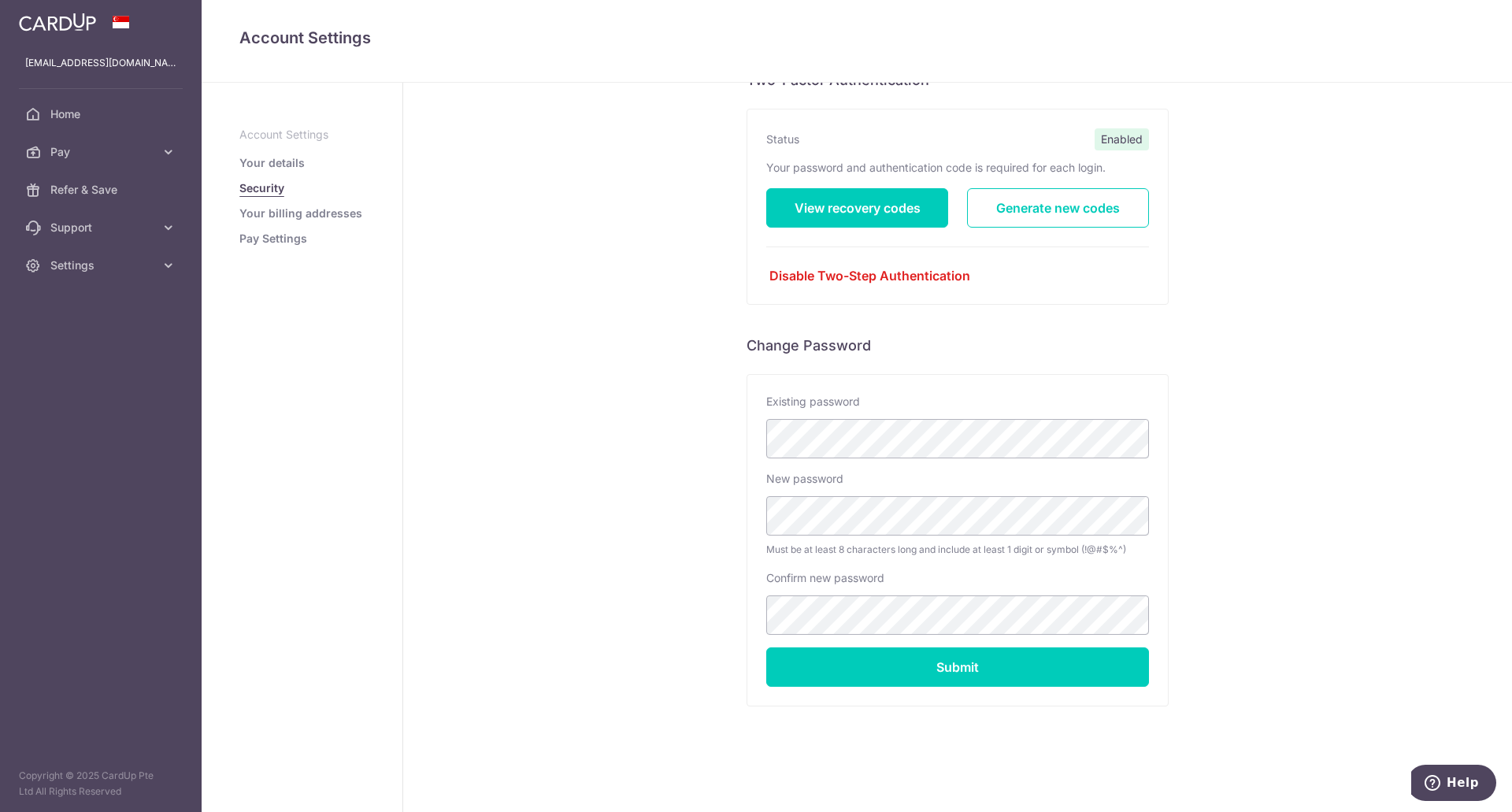
click at [291, 206] on link "Your billing addresses" at bounding box center [301, 213] width 123 height 16
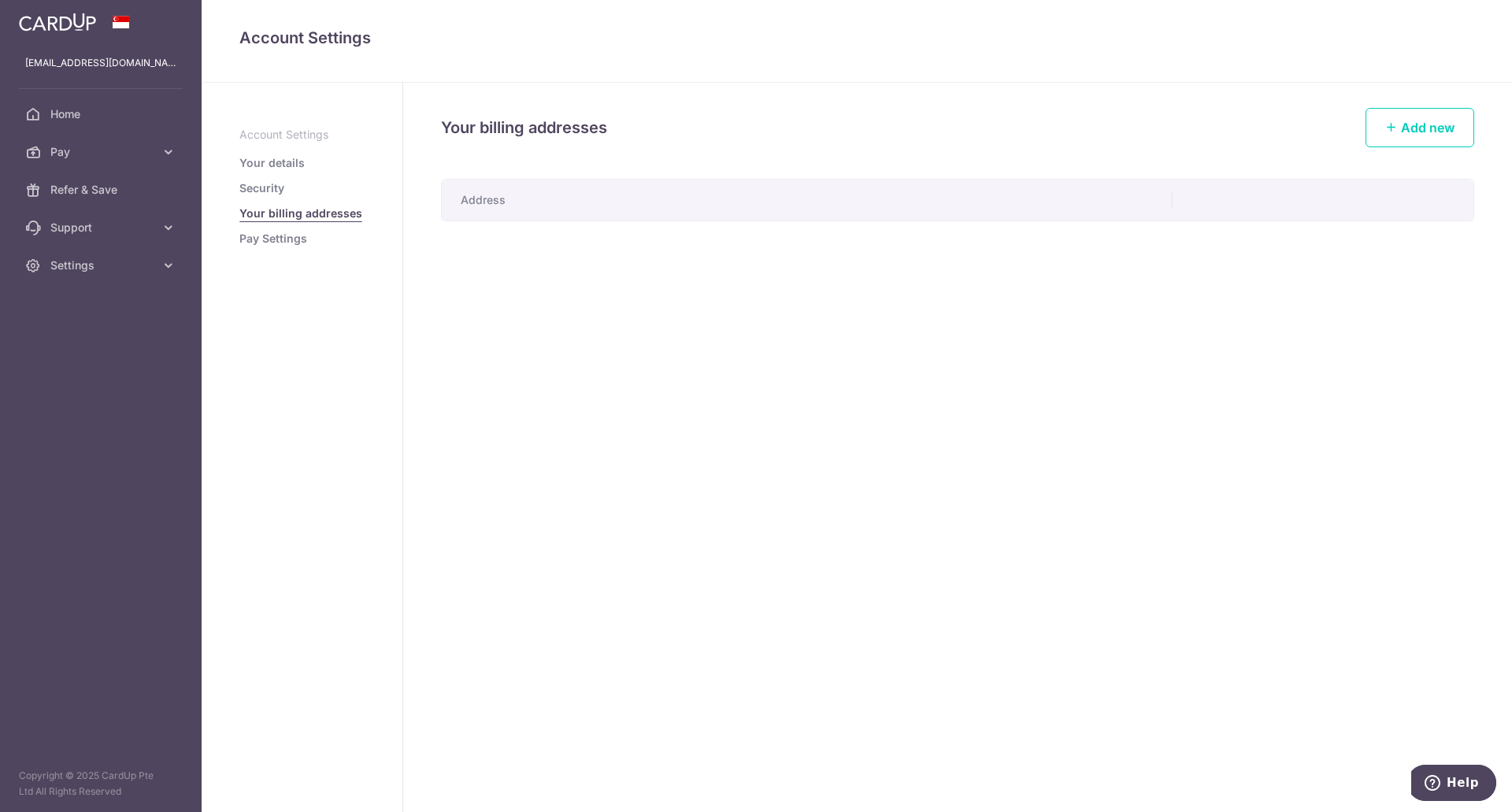
click at [282, 235] on link "Pay Settings" at bounding box center [273, 238] width 68 height 16
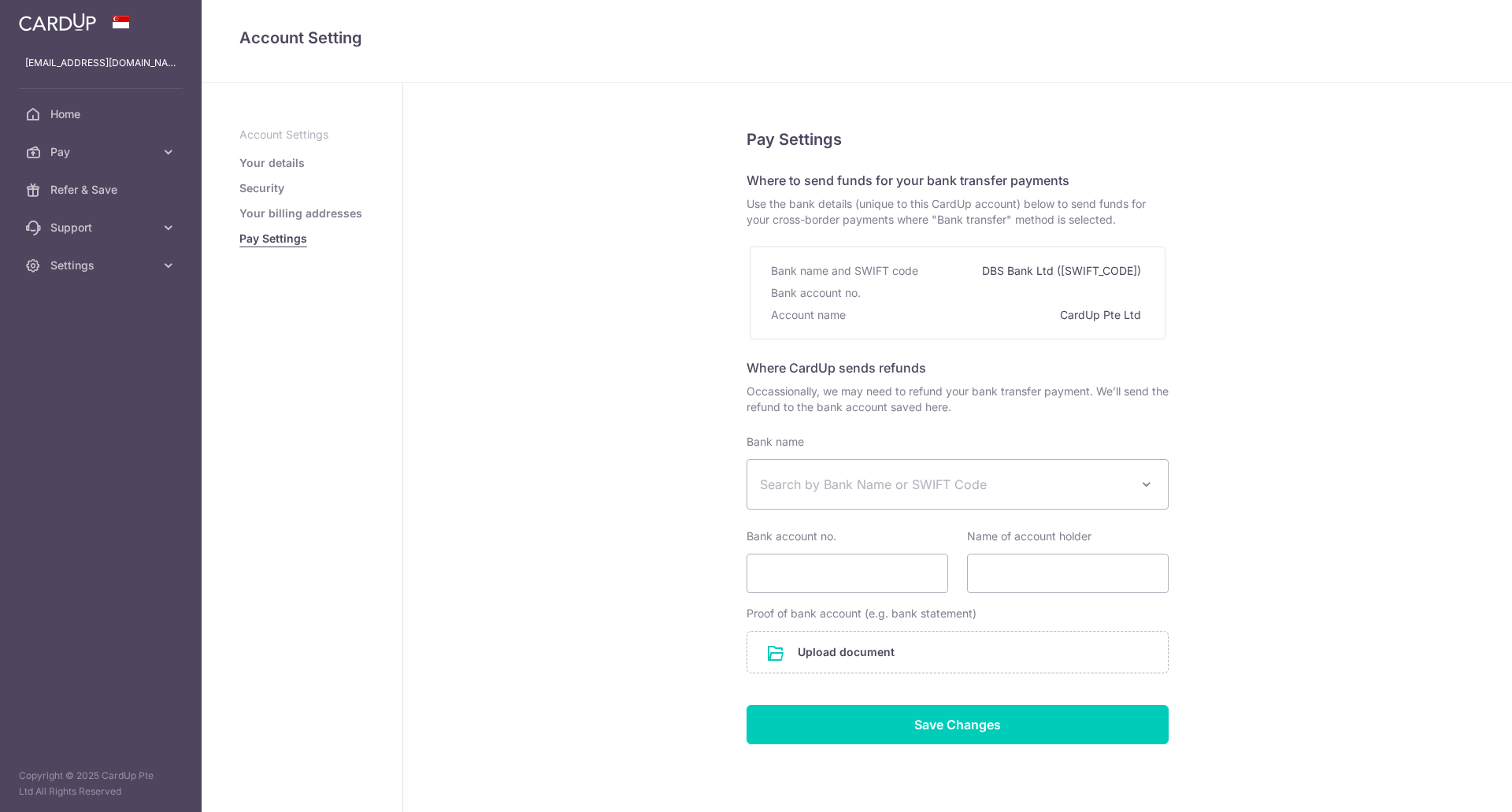
select select
click at [800, 465] on span "Search by Bank Name or SWIFT Code" at bounding box center [957, 484] width 420 height 49
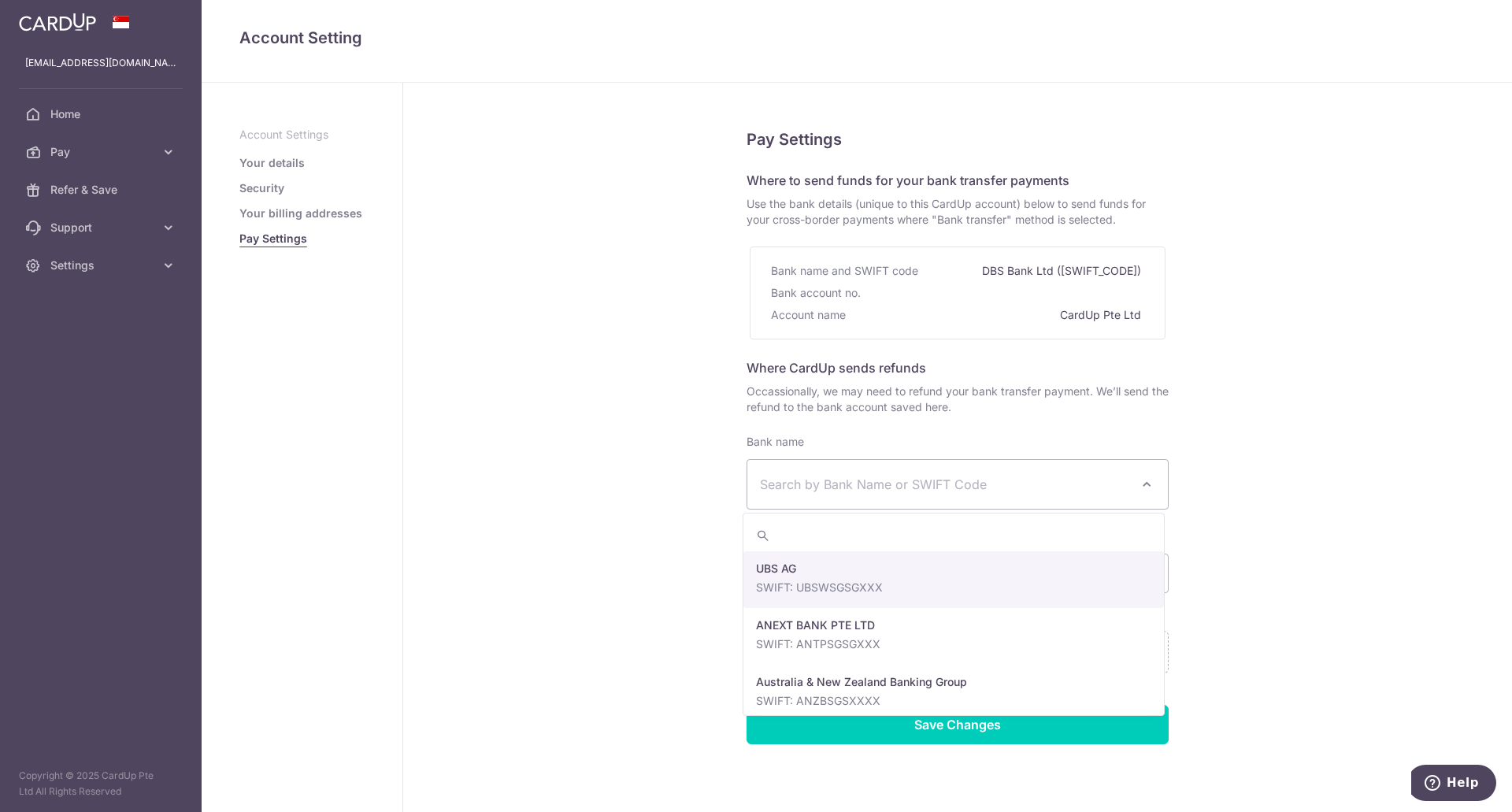
click at [800, 465] on span "Search by Bank Name or SWIFT Code" at bounding box center [957, 484] width 420 height 49
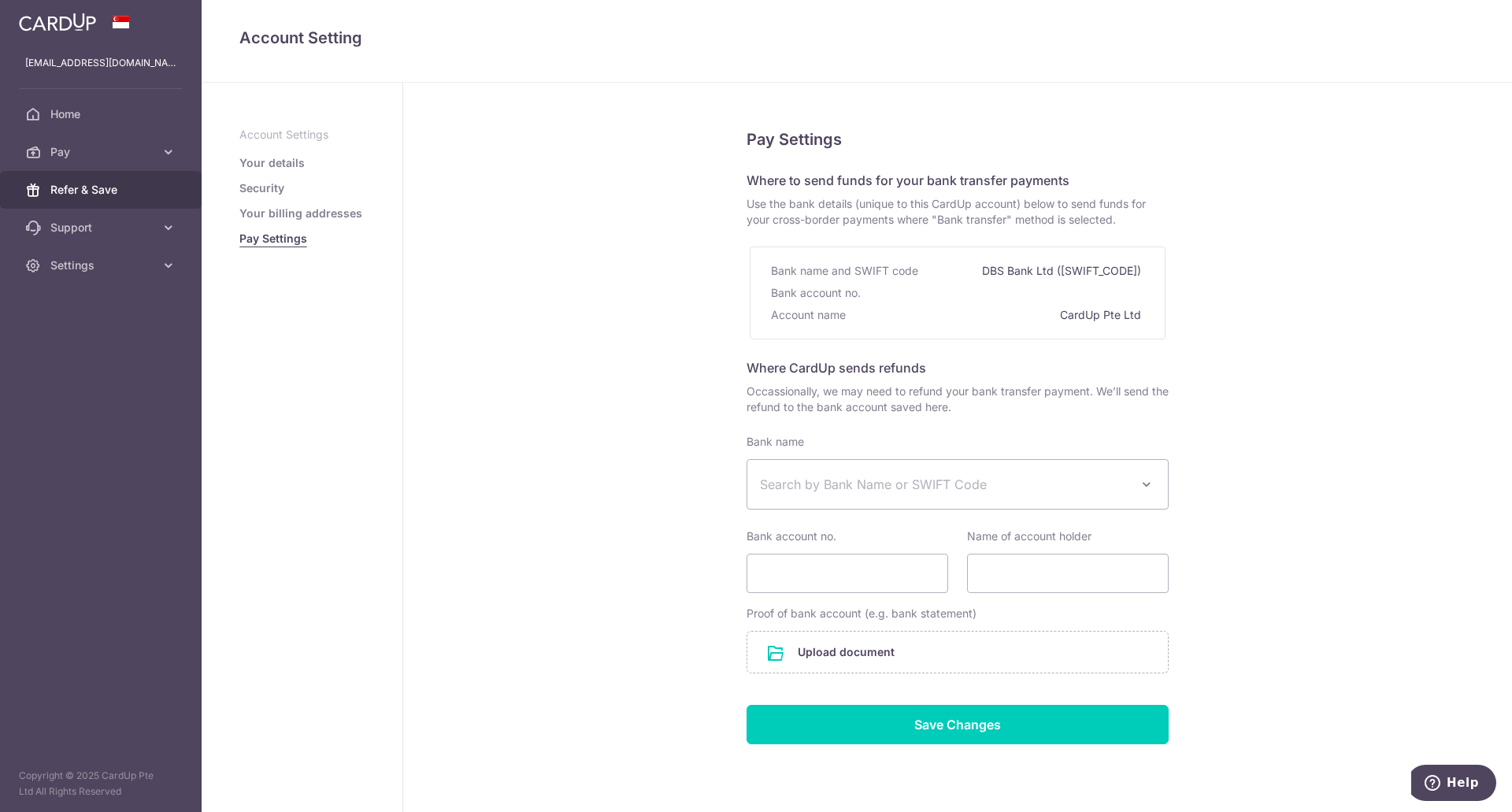
click at [88, 182] on span "Refer & Save" at bounding box center [102, 190] width 104 height 16
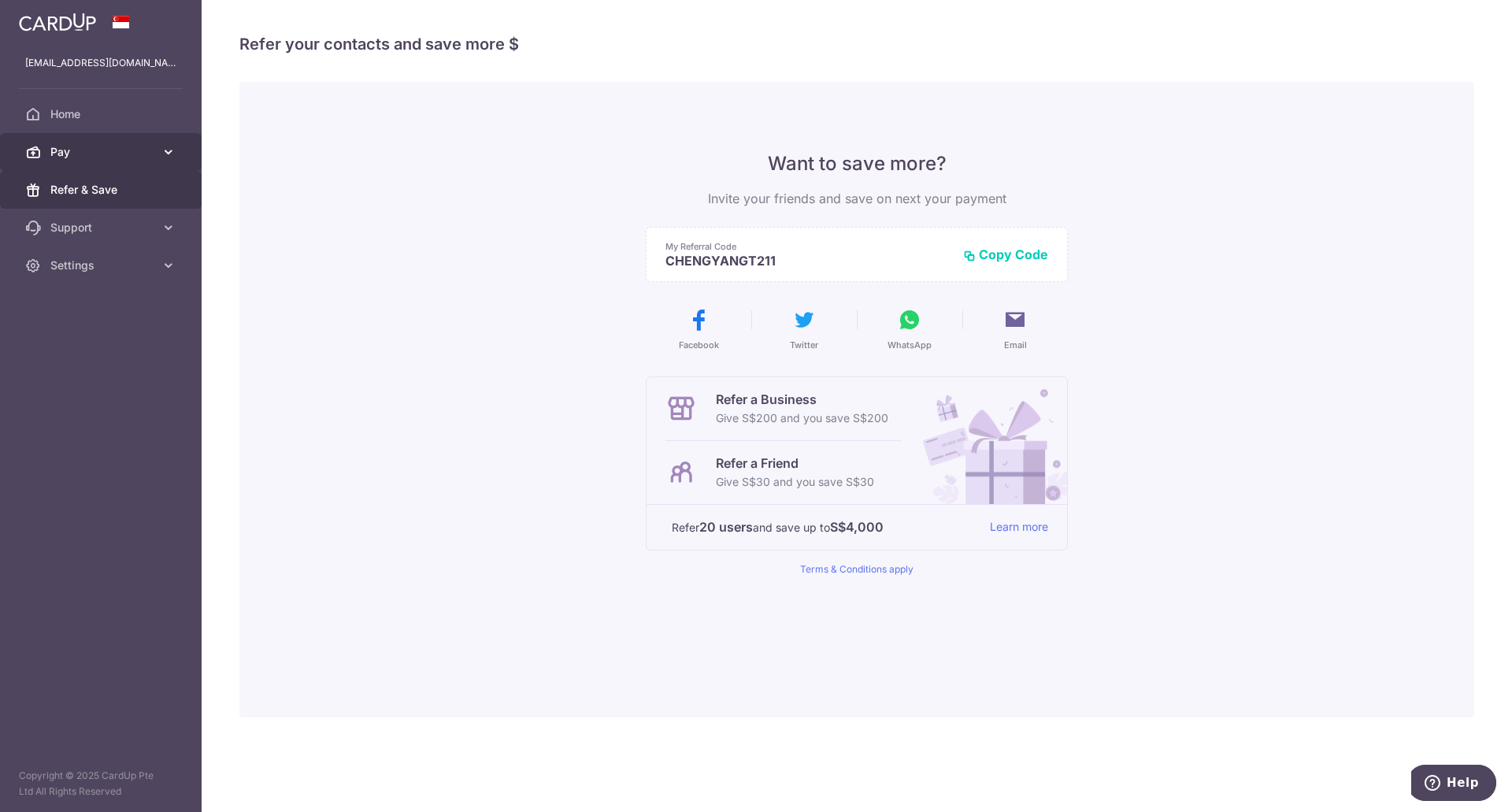
click at [106, 167] on link "Pay" at bounding box center [101, 152] width 202 height 37
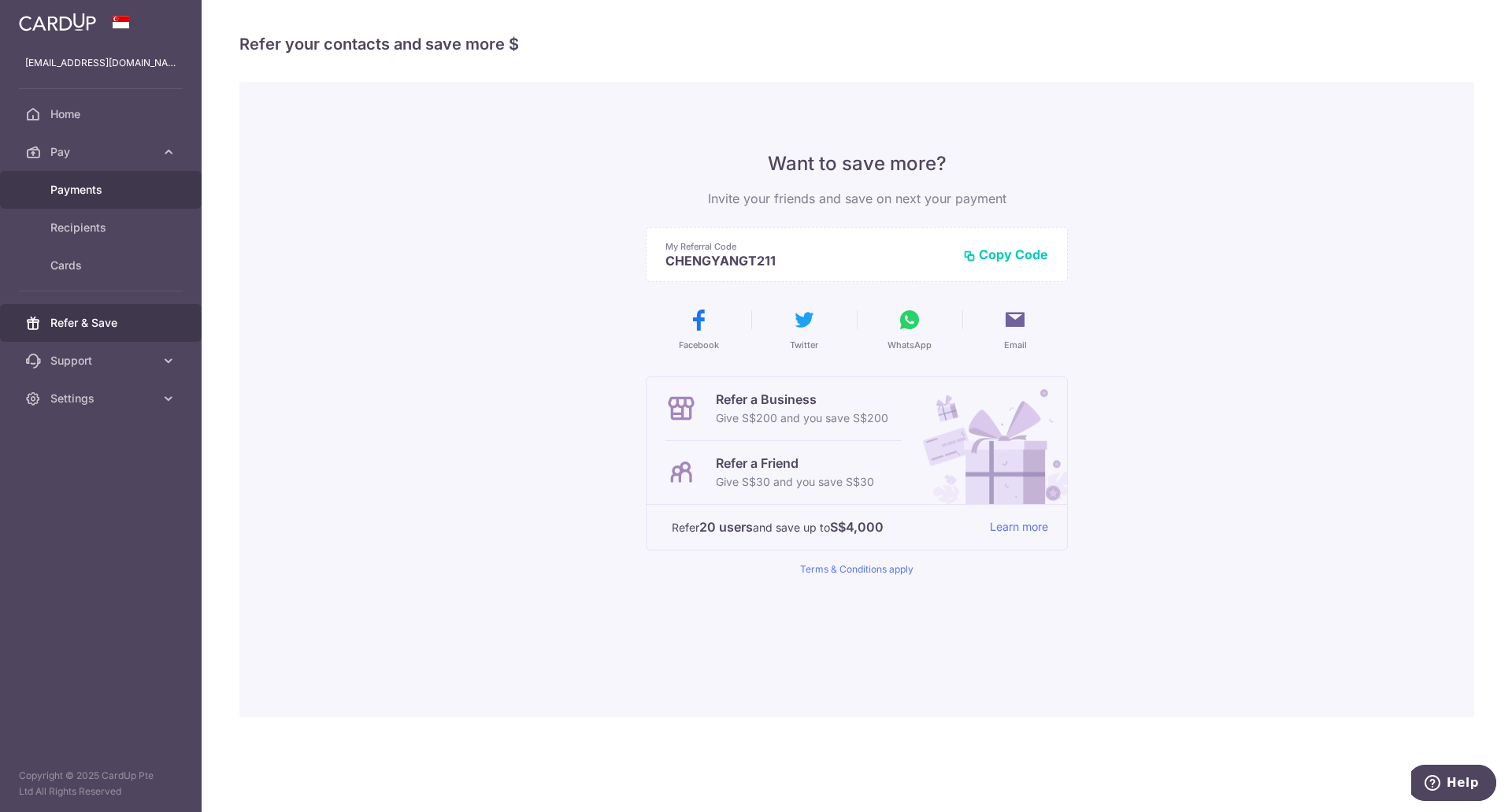
click at [107, 197] on span "Payments" at bounding box center [102, 190] width 104 height 16
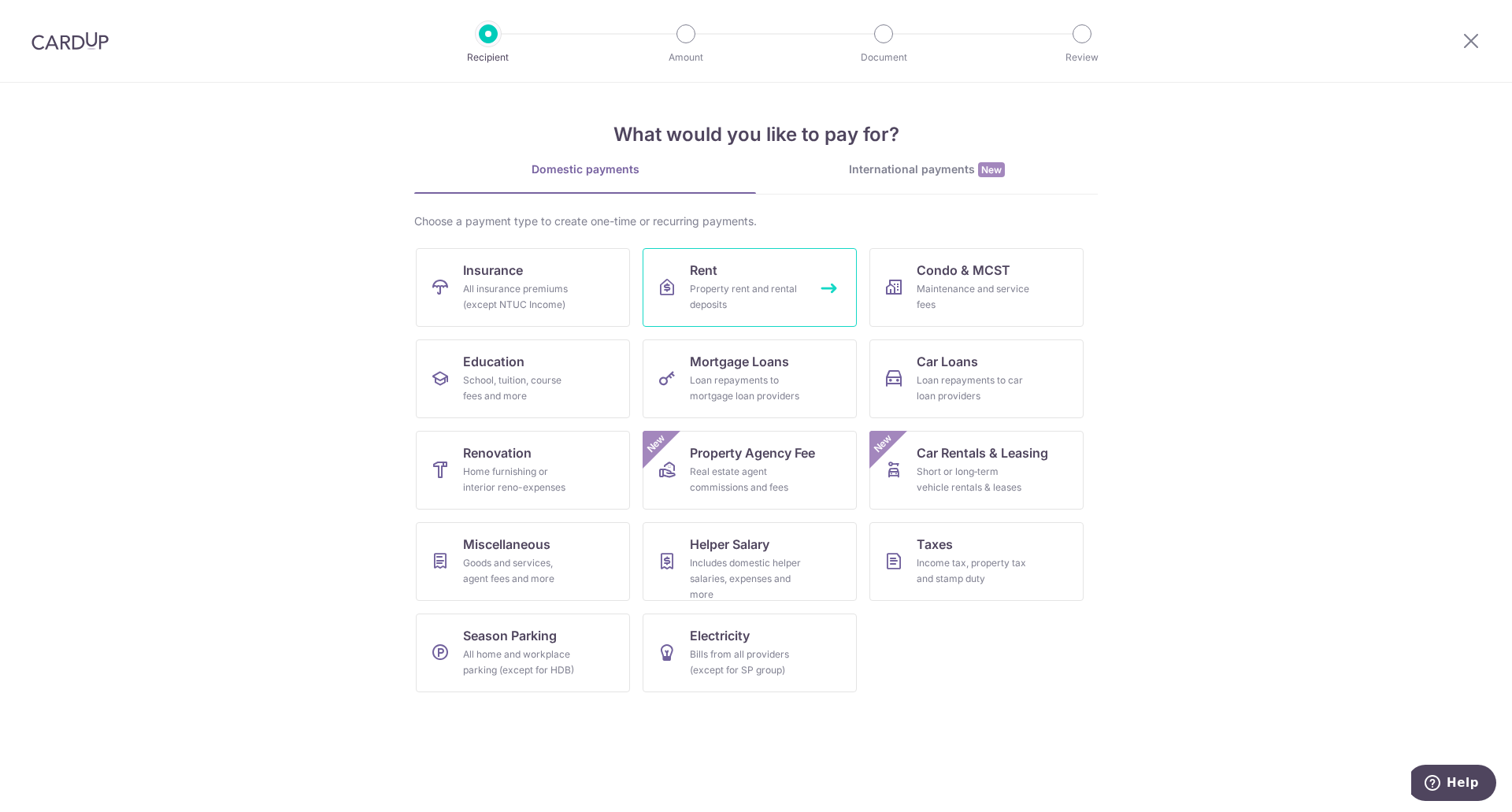
click at [732, 301] on div "Property rent and rental deposits" at bounding box center [746, 296] width 113 height 31
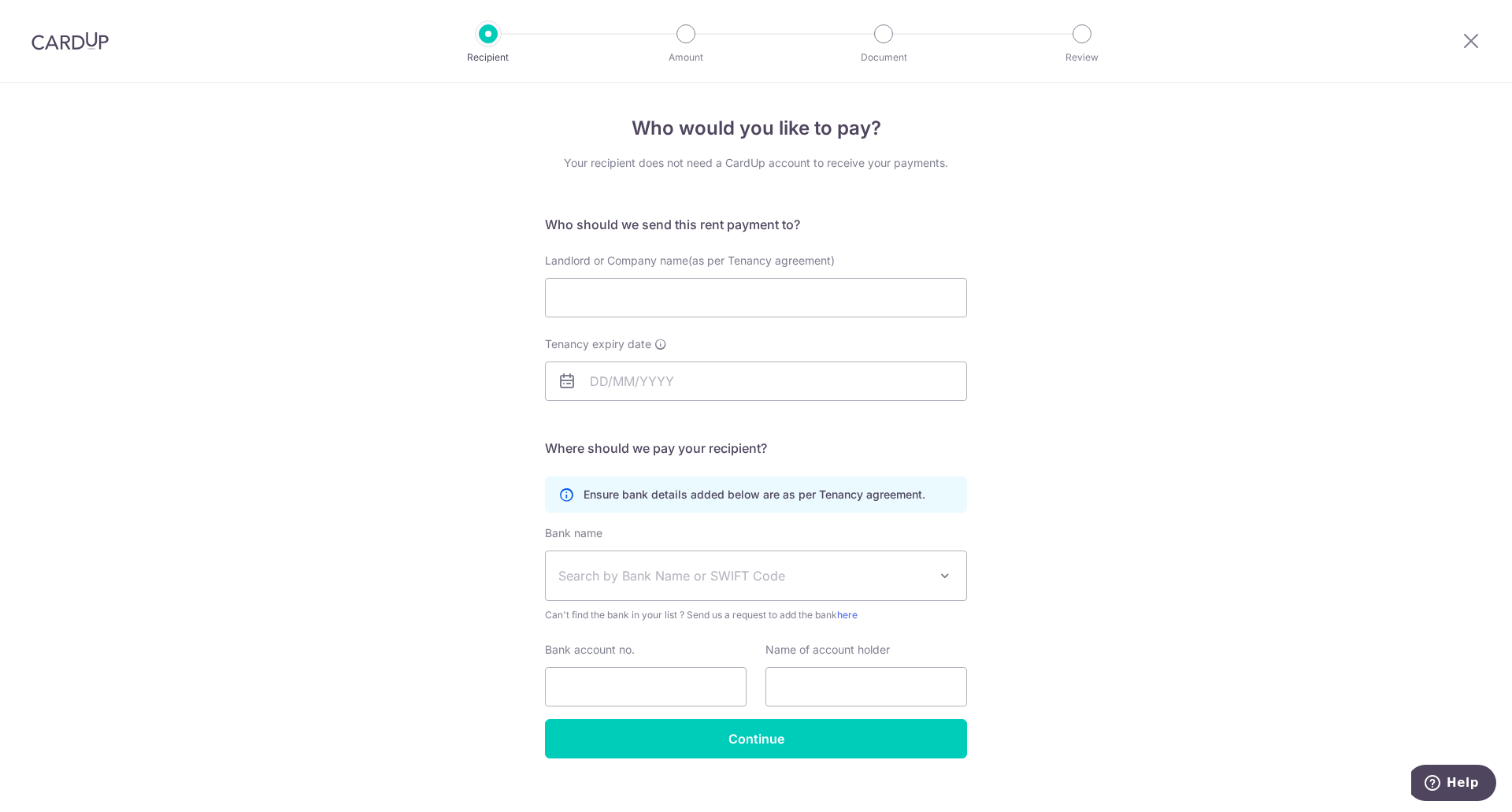
click at [1483, 33] on div at bounding box center [1471, 41] width 82 height 82
click at [1463, 42] on icon at bounding box center [1470, 40] width 19 height 20
